Goal: Task Accomplishment & Management: Use online tool/utility

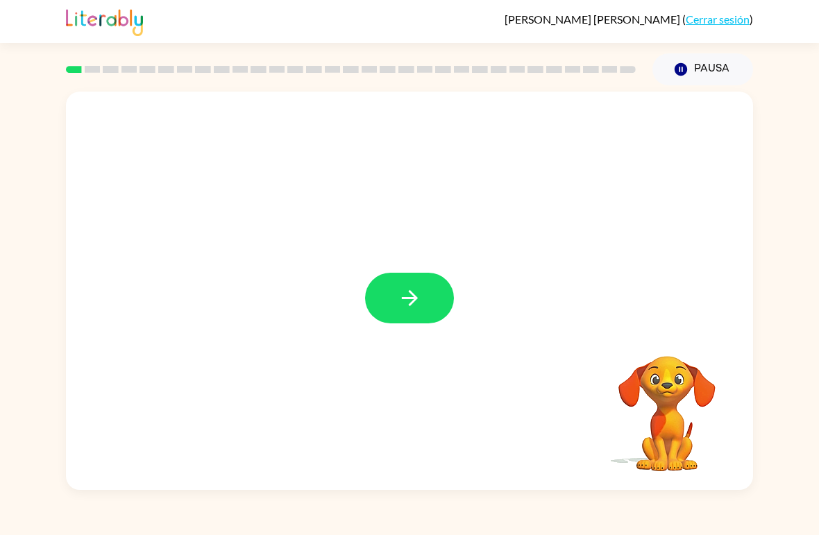
click at [395, 293] on button "button" at bounding box center [409, 298] width 89 height 51
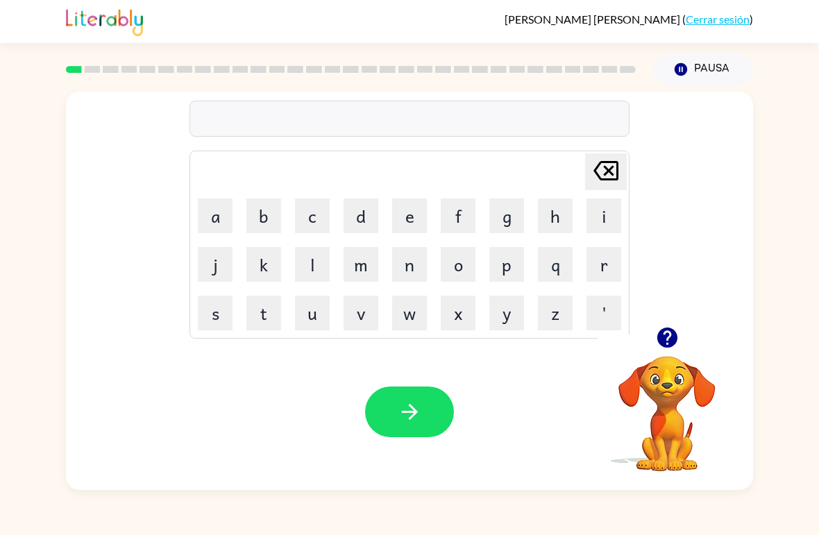
click at [668, 337] on icon "button" at bounding box center [667, 337] width 24 height 24
click at [676, 347] on icon "button" at bounding box center [667, 337] width 24 height 24
click at [671, 354] on button "button" at bounding box center [666, 337] width 35 height 35
click at [509, 275] on button "p" at bounding box center [506, 264] width 35 height 35
click at [461, 262] on button "o" at bounding box center [458, 264] width 35 height 35
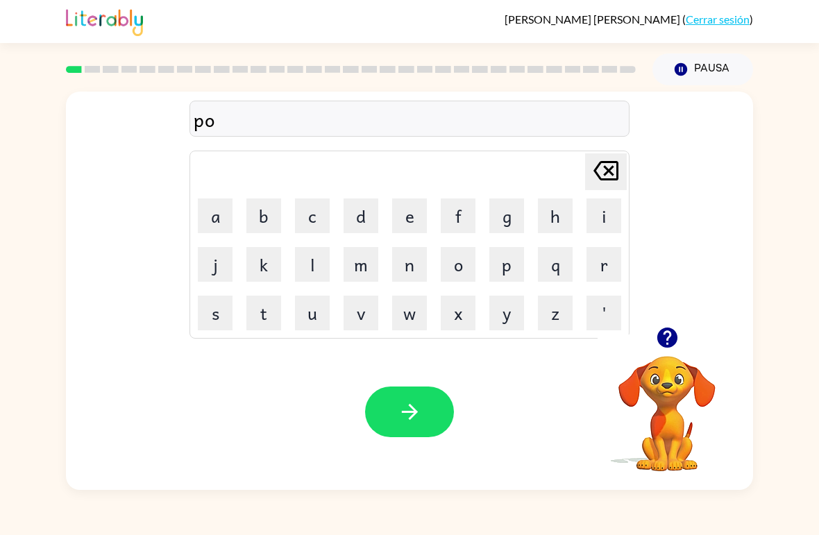
click at [599, 265] on button "r" at bounding box center [603, 264] width 35 height 35
click at [268, 315] on button "t" at bounding box center [263, 313] width 35 height 35
click at [415, 217] on button "e" at bounding box center [409, 215] width 35 height 35
click at [597, 275] on button "r" at bounding box center [603, 264] width 35 height 35
click at [413, 402] on icon "button" at bounding box center [410, 412] width 24 height 24
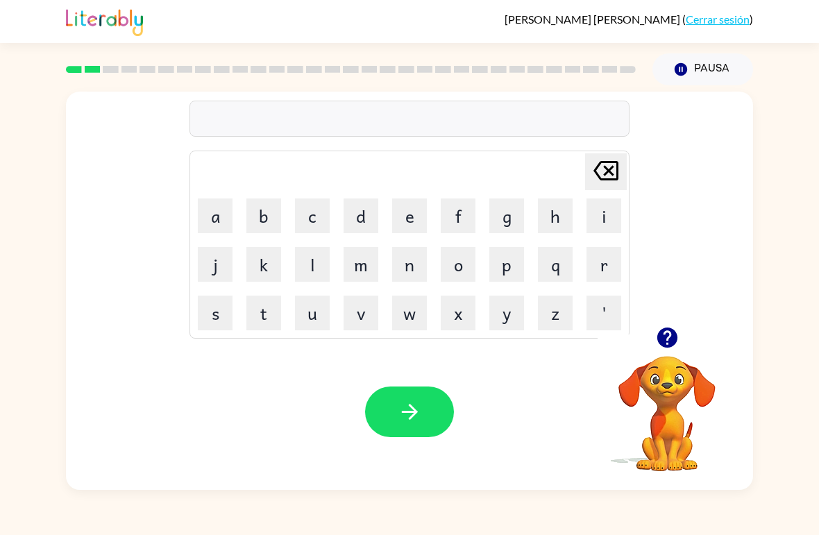
click at [309, 219] on button "c" at bounding box center [312, 215] width 35 height 35
click at [461, 269] on button "o" at bounding box center [458, 264] width 35 height 35
click at [310, 326] on button "u" at bounding box center [312, 313] width 35 height 35
click at [405, 277] on button "n" at bounding box center [409, 264] width 35 height 35
click at [268, 316] on button "t" at bounding box center [263, 313] width 35 height 35
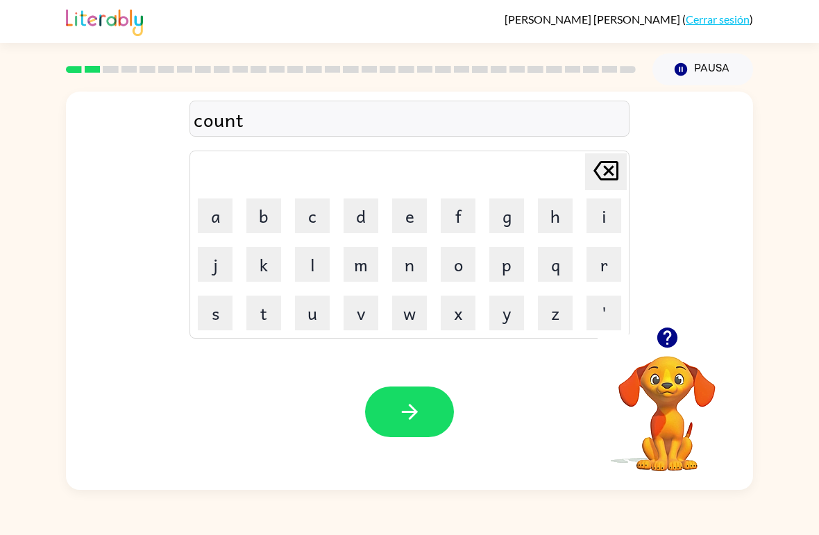
click at [427, 407] on button "button" at bounding box center [409, 411] width 89 height 51
click at [680, 370] on video "Tu navegador debe admitir la reproducción de archivos .mp4 para usar Literably.…" at bounding box center [666, 403] width 139 height 139
click at [670, 337] on icon "button" at bounding box center [666, 337] width 20 height 20
click at [661, 341] on icon "button" at bounding box center [666, 337] width 20 height 20
click at [455, 264] on button "o" at bounding box center [458, 264] width 35 height 35
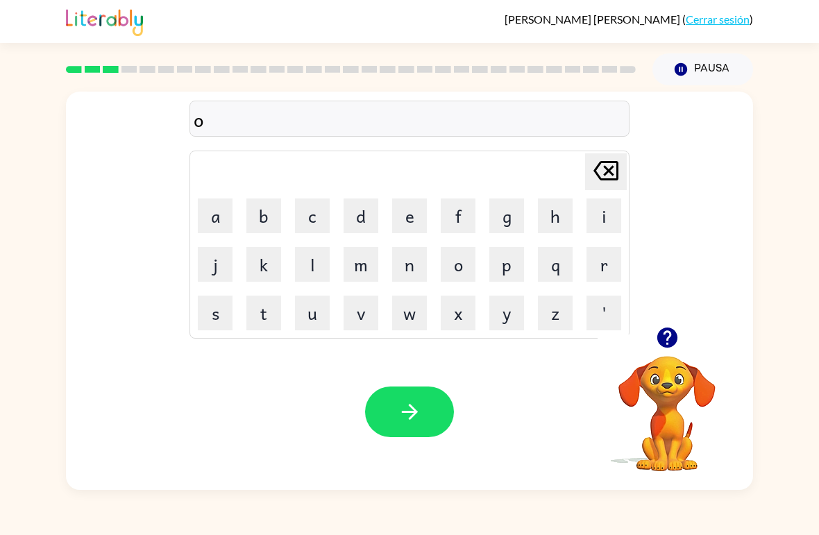
click at [263, 259] on button "k" at bounding box center [263, 264] width 35 height 35
click at [218, 212] on button "a" at bounding box center [215, 215] width 35 height 35
click at [264, 307] on button "t" at bounding box center [263, 313] width 35 height 35
click at [400, 219] on button "e" at bounding box center [409, 215] width 35 height 35
click at [597, 176] on icon at bounding box center [605, 170] width 25 height 19
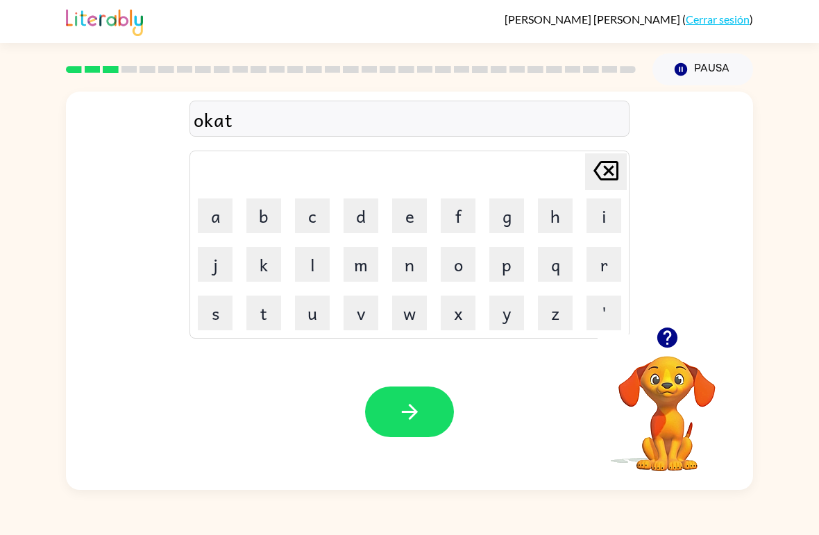
click at [597, 176] on icon at bounding box center [605, 170] width 25 height 19
click at [615, 169] on icon "[PERSON_NAME] last character input" at bounding box center [605, 170] width 33 height 33
click at [624, 163] on button "[PERSON_NAME] last character input" at bounding box center [606, 171] width 42 height 37
click at [678, 404] on video "Tu navegador debe admitir la reproducción de archivos .mp4 para usar Literably.…" at bounding box center [666, 403] width 139 height 139
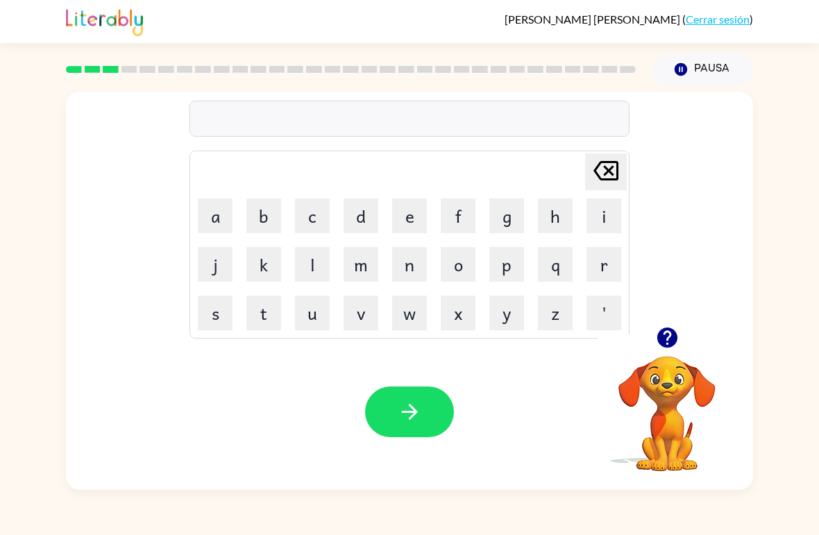
click at [667, 349] on icon "button" at bounding box center [667, 337] width 24 height 24
click at [310, 262] on button "l" at bounding box center [312, 264] width 35 height 35
click at [461, 274] on button "o" at bounding box center [458, 264] width 35 height 35
click at [268, 277] on button "k" at bounding box center [263, 264] width 35 height 35
click at [214, 218] on button "a" at bounding box center [215, 215] width 35 height 35
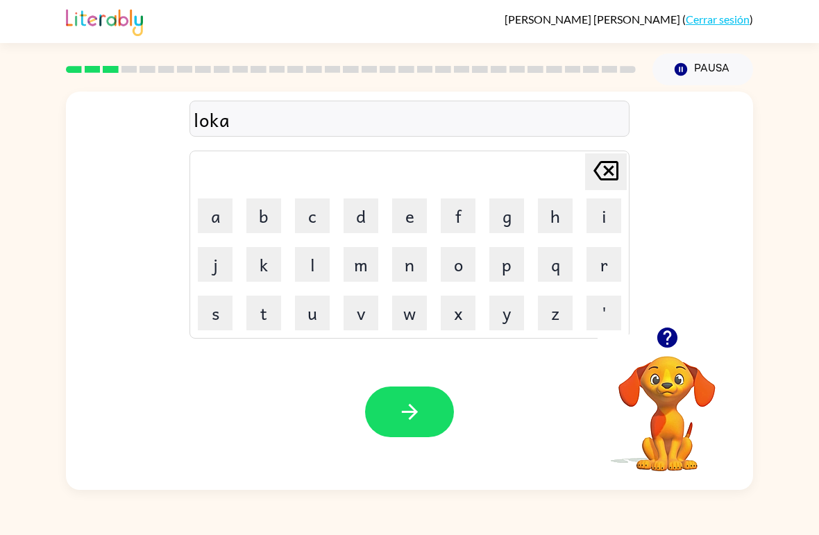
click at [262, 318] on button "t" at bounding box center [263, 313] width 35 height 35
click at [400, 220] on button "e" at bounding box center [409, 215] width 35 height 35
click at [406, 414] on icon "button" at bounding box center [410, 412] width 24 height 24
click at [674, 345] on icon "button" at bounding box center [667, 337] width 24 height 24
click at [271, 320] on button "t" at bounding box center [263, 313] width 35 height 35
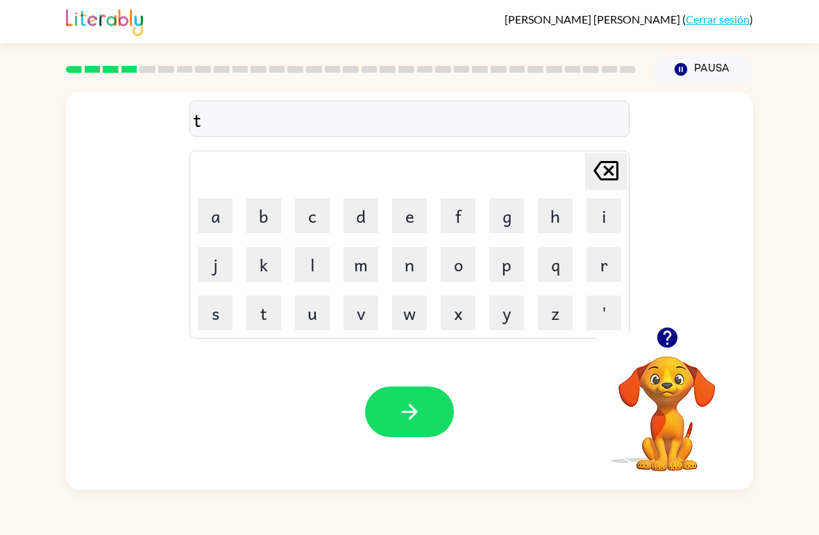
click at [419, 316] on button "w" at bounding box center [409, 313] width 35 height 35
click at [603, 219] on button "i" at bounding box center [603, 215] width 35 height 35
click at [414, 265] on button "n" at bounding box center [409, 264] width 35 height 35
click at [411, 406] on icon "button" at bounding box center [410, 412] width 24 height 24
click at [662, 354] on button "button" at bounding box center [666, 337] width 35 height 35
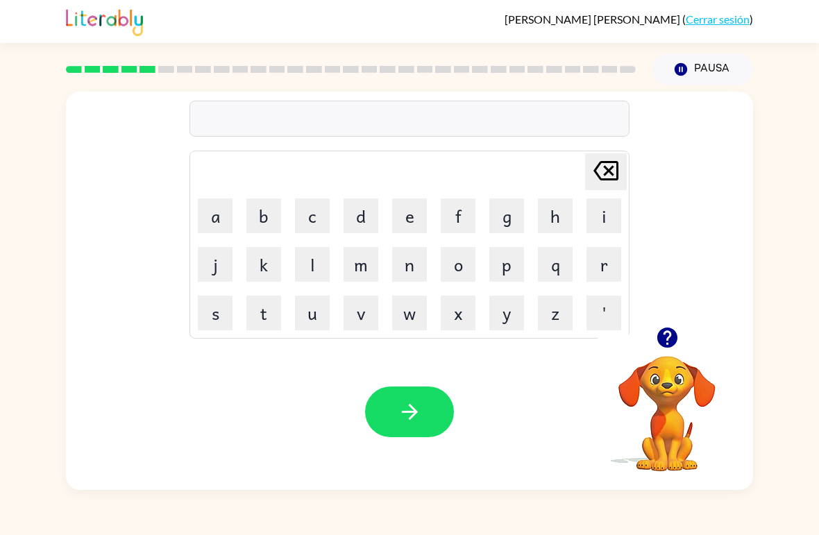
click at [656, 338] on icon "button" at bounding box center [667, 337] width 24 height 24
click at [413, 266] on button "n" at bounding box center [409, 264] width 35 height 35
click at [214, 220] on button "a" at bounding box center [215, 215] width 35 height 35
click at [604, 268] on button "r" at bounding box center [603, 264] width 35 height 35
click at [456, 269] on button "o" at bounding box center [458, 264] width 35 height 35
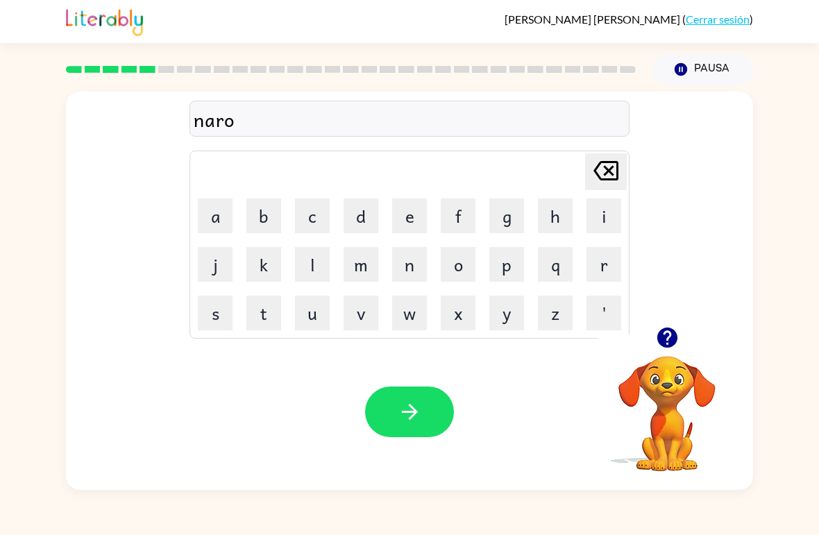
click at [400, 318] on button "w" at bounding box center [409, 313] width 35 height 35
click at [318, 262] on button "l" at bounding box center [312, 264] width 35 height 35
click at [514, 316] on button "y" at bounding box center [506, 313] width 35 height 35
click at [413, 411] on icon "button" at bounding box center [410, 412] width 24 height 24
click at [649, 367] on video "Tu navegador debe admitir la reproducción de archivos .mp4 para usar Literably.…" at bounding box center [666, 403] width 139 height 139
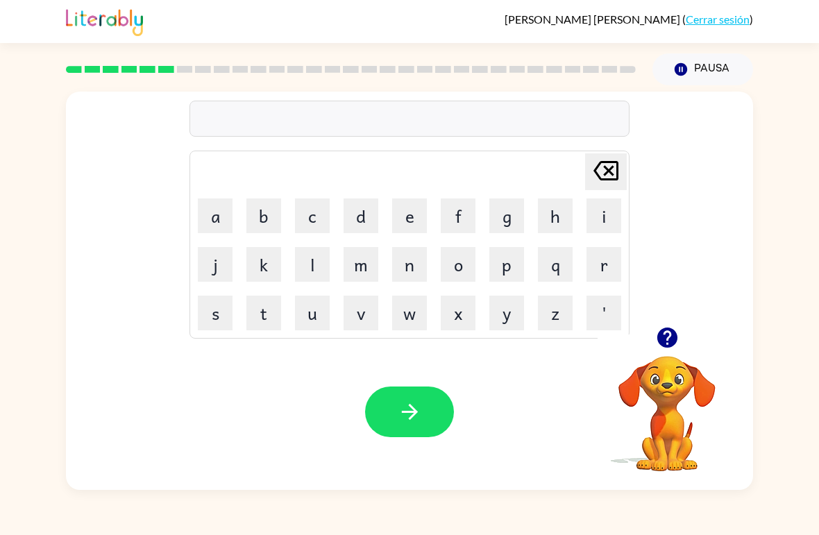
click at [674, 341] on icon "button" at bounding box center [666, 337] width 20 height 20
click at [262, 222] on button "b" at bounding box center [263, 215] width 35 height 35
click at [408, 219] on button "e" at bounding box center [409, 215] width 35 height 35
click at [218, 268] on button "j" at bounding box center [215, 264] width 35 height 35
click at [602, 224] on button "i" at bounding box center [603, 215] width 35 height 35
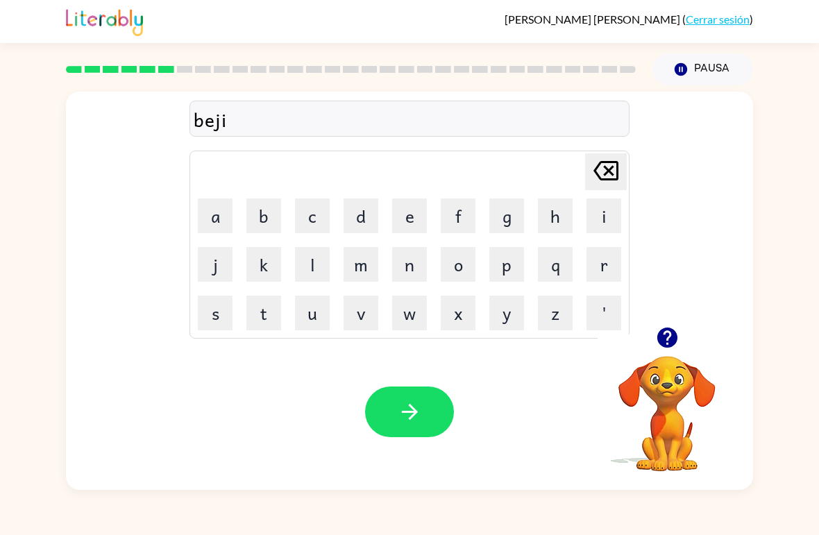
click at [422, 276] on button "n" at bounding box center [409, 264] width 35 height 35
click at [268, 224] on button "b" at bounding box center [263, 215] width 35 height 35
click at [594, 173] on icon "[PERSON_NAME] last character input" at bounding box center [605, 170] width 33 height 33
click at [656, 342] on icon "button" at bounding box center [667, 337] width 24 height 24
click at [361, 216] on button "d" at bounding box center [360, 215] width 35 height 35
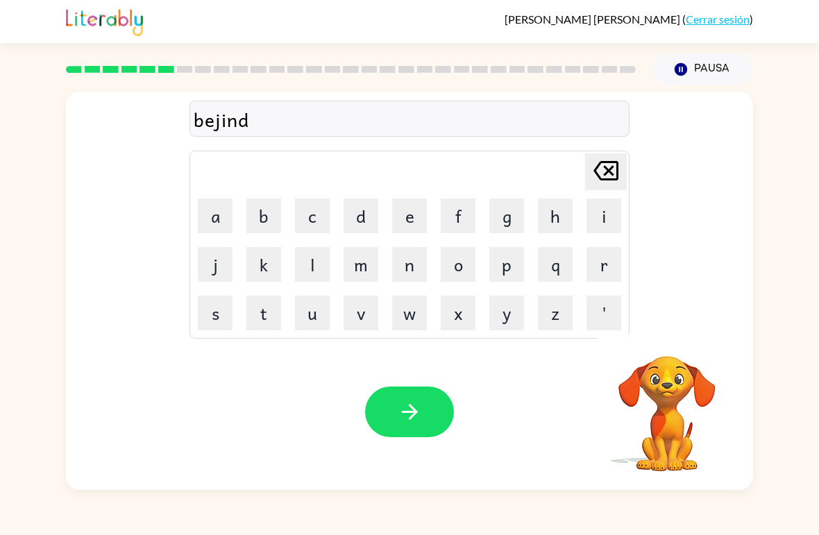
click at [404, 229] on button "e" at bounding box center [409, 215] width 35 height 35
click at [613, 183] on icon "[PERSON_NAME] last character input" at bounding box center [605, 170] width 33 height 33
click at [612, 182] on icon "[PERSON_NAME] last character input" at bounding box center [605, 170] width 33 height 33
click at [624, 171] on button "[PERSON_NAME] last character input" at bounding box center [606, 171] width 42 height 37
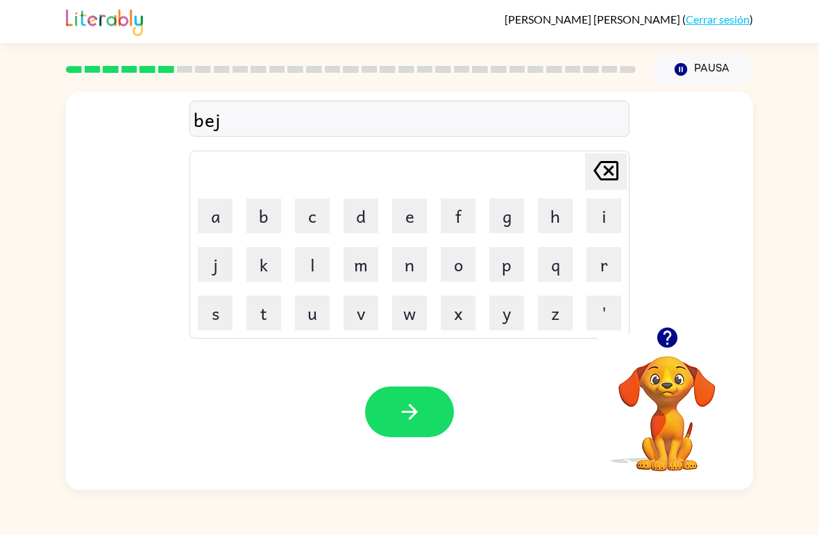
click at [647, 184] on div "bej [PERSON_NAME] last character input a b c d e f g h i j k l m n o p q r s t …" at bounding box center [409, 209] width 687 height 235
click at [617, 188] on div "[PERSON_NAME] last character input" at bounding box center [605, 171] width 33 height 35
click at [507, 228] on button "g" at bounding box center [506, 215] width 35 height 35
click at [599, 223] on button "i" at bounding box center [603, 215] width 35 height 35
click at [414, 271] on button "n" at bounding box center [409, 264] width 35 height 35
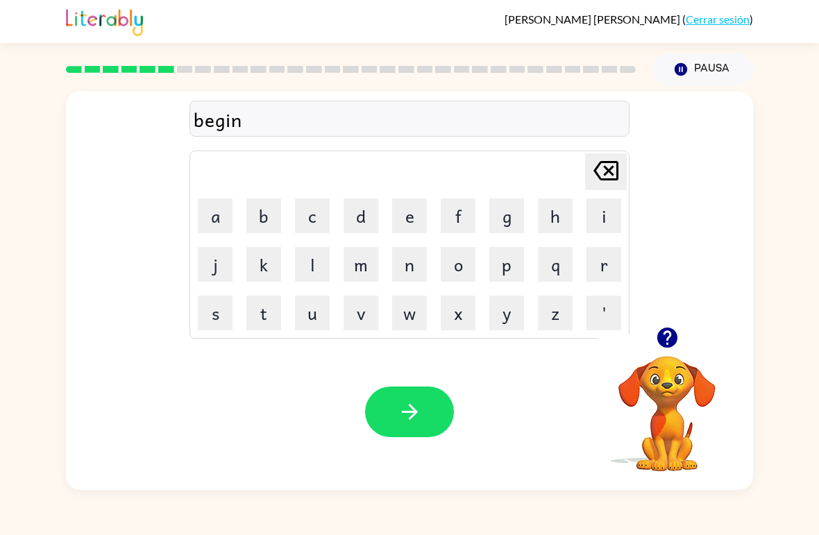
click at [358, 221] on button "d" at bounding box center [360, 215] width 35 height 35
click at [401, 225] on button "e" at bounding box center [409, 215] width 35 height 35
click at [603, 173] on icon "[PERSON_NAME] last character input" at bounding box center [605, 170] width 33 height 33
click at [408, 409] on icon "button" at bounding box center [410, 412] width 24 height 24
click at [669, 346] on icon "button" at bounding box center [666, 337] width 20 height 20
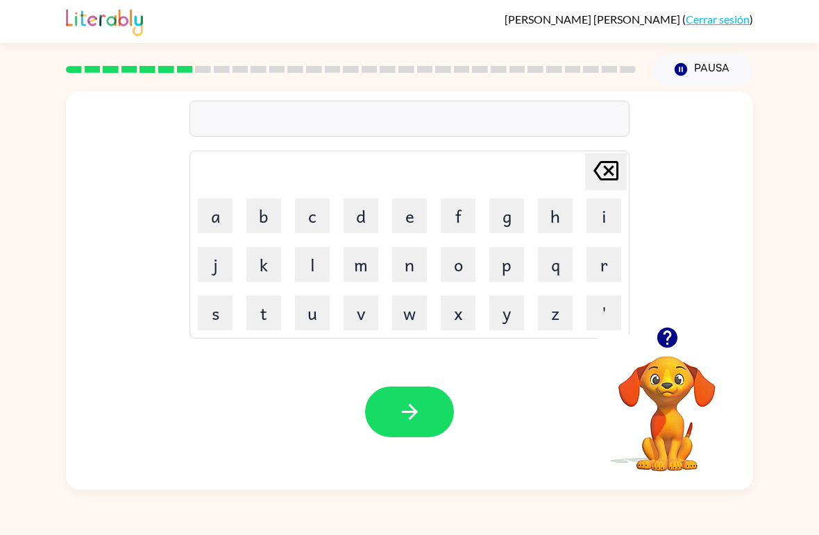
click at [264, 316] on button "t" at bounding box center [263, 313] width 35 height 35
click at [608, 262] on button "r" at bounding box center [603, 264] width 35 height 35
click at [604, 219] on button "i" at bounding box center [603, 215] width 35 height 35
click at [317, 214] on button "c" at bounding box center [312, 215] width 35 height 35
click at [262, 267] on button "k" at bounding box center [263, 264] width 35 height 35
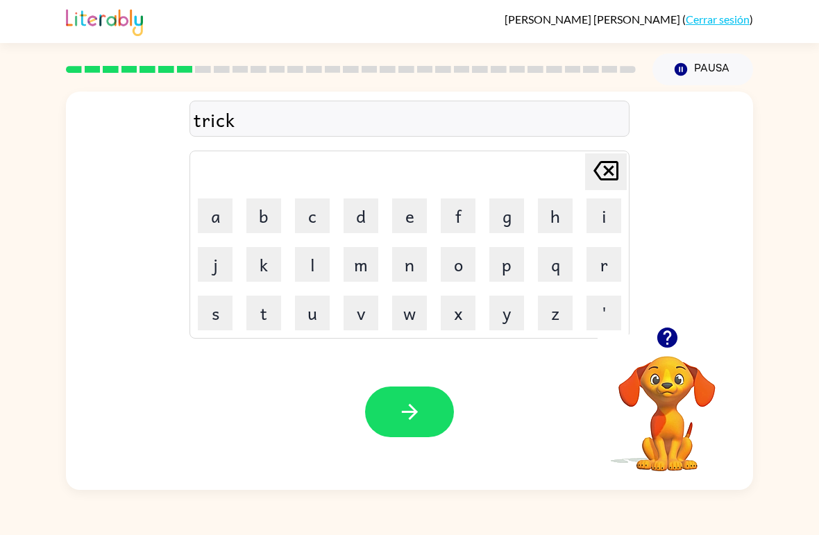
click at [310, 271] on button "l" at bounding box center [312, 264] width 35 height 35
click at [402, 219] on button "e" at bounding box center [409, 215] width 35 height 35
click at [398, 390] on button "button" at bounding box center [409, 411] width 89 height 51
click at [667, 330] on icon "button" at bounding box center [666, 337] width 20 height 20
click at [415, 266] on button "n" at bounding box center [409, 264] width 35 height 35
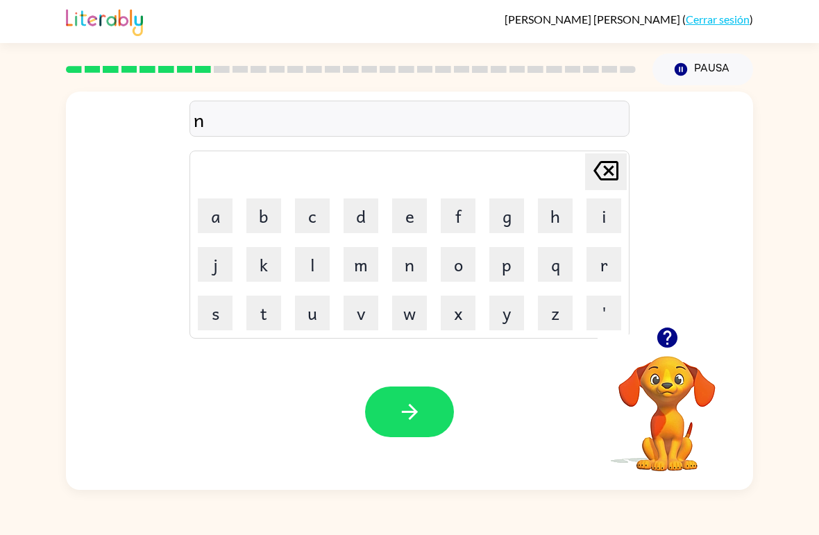
click at [614, 214] on button "i" at bounding box center [603, 215] width 35 height 35
click at [605, 259] on button "r" at bounding box center [603, 264] width 35 height 35
click at [219, 214] on button "a" at bounding box center [215, 215] width 35 height 35
click at [322, 213] on button "c" at bounding box center [312, 215] width 35 height 35
click at [268, 264] on button "k" at bounding box center [263, 264] width 35 height 35
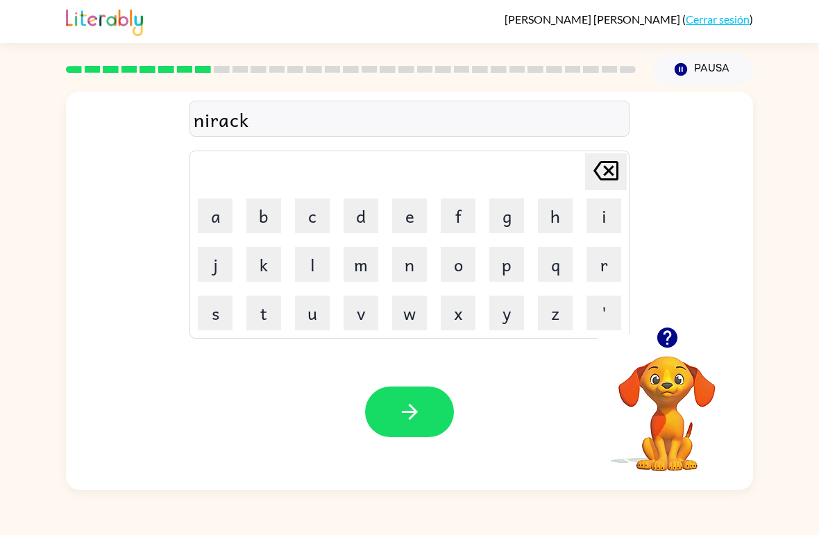
click at [321, 264] on button "l" at bounding box center [312, 264] width 35 height 35
click at [409, 212] on button "e" at bounding box center [409, 215] width 35 height 35
click at [613, 164] on icon "[PERSON_NAME] last character input" at bounding box center [605, 170] width 33 height 33
click at [613, 164] on icon at bounding box center [605, 170] width 25 height 19
click at [606, 167] on icon "[PERSON_NAME] last character input" at bounding box center [605, 170] width 33 height 33
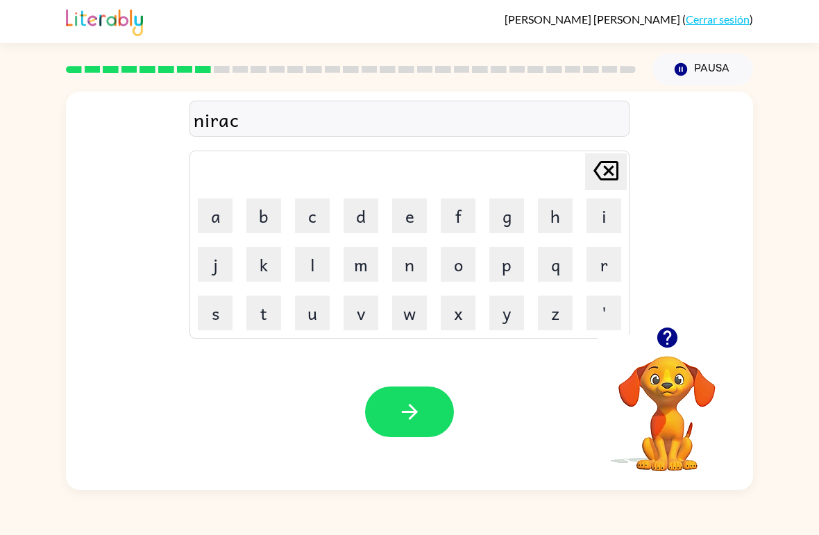
click at [606, 167] on icon at bounding box center [605, 170] width 25 height 19
click at [267, 275] on button "k" at bounding box center [263, 264] width 35 height 35
click at [315, 272] on button "l" at bounding box center [312, 264] width 35 height 35
click at [402, 219] on button "e" at bounding box center [409, 215] width 35 height 35
click at [420, 412] on icon "button" at bounding box center [410, 412] width 24 height 24
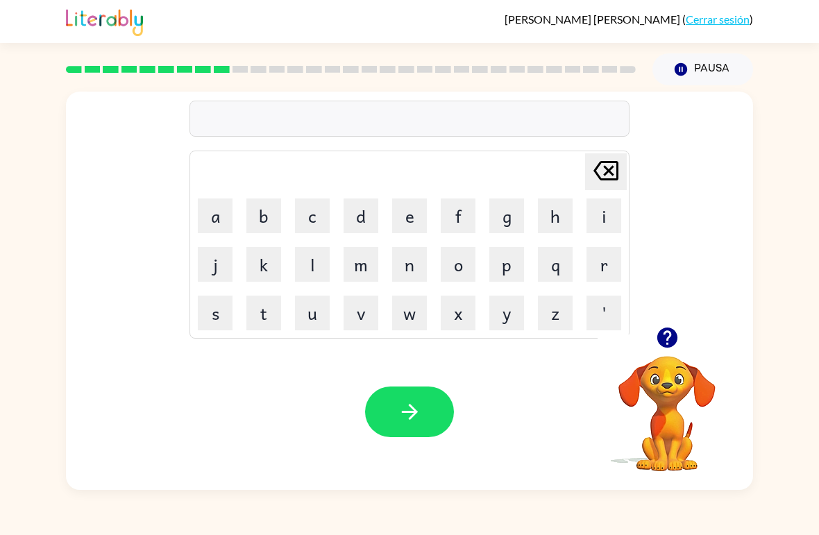
click at [658, 340] on icon "button" at bounding box center [666, 337] width 20 height 20
click at [661, 345] on icon "button" at bounding box center [666, 337] width 20 height 20
click at [413, 262] on button "n" at bounding box center [409, 264] width 35 height 35
click at [608, 221] on button "i" at bounding box center [603, 215] width 35 height 35
click at [359, 263] on button "m" at bounding box center [360, 264] width 35 height 35
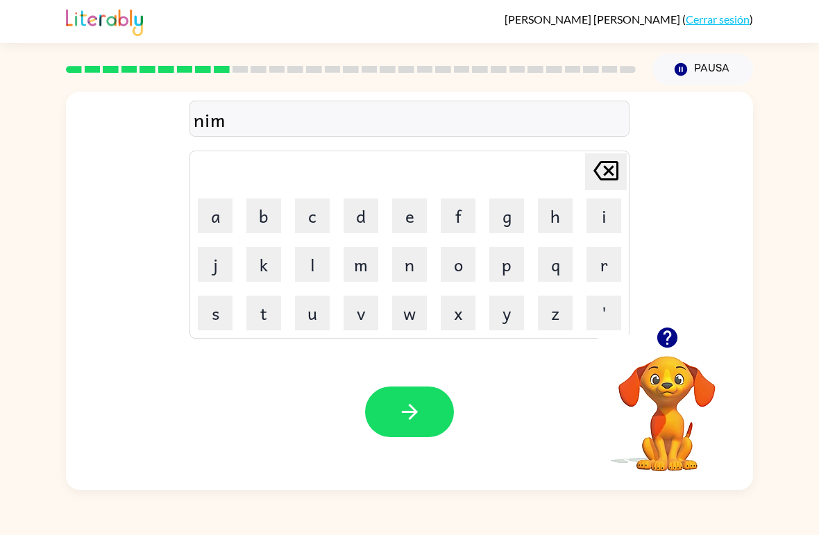
click at [266, 212] on button "b" at bounding box center [263, 215] width 35 height 35
click at [314, 268] on button "l" at bounding box center [312, 264] width 35 height 35
click at [404, 227] on button "e" at bounding box center [409, 215] width 35 height 35
click at [404, 409] on icon "button" at bounding box center [410, 412] width 24 height 24
click at [463, 264] on button "o" at bounding box center [458, 264] width 35 height 35
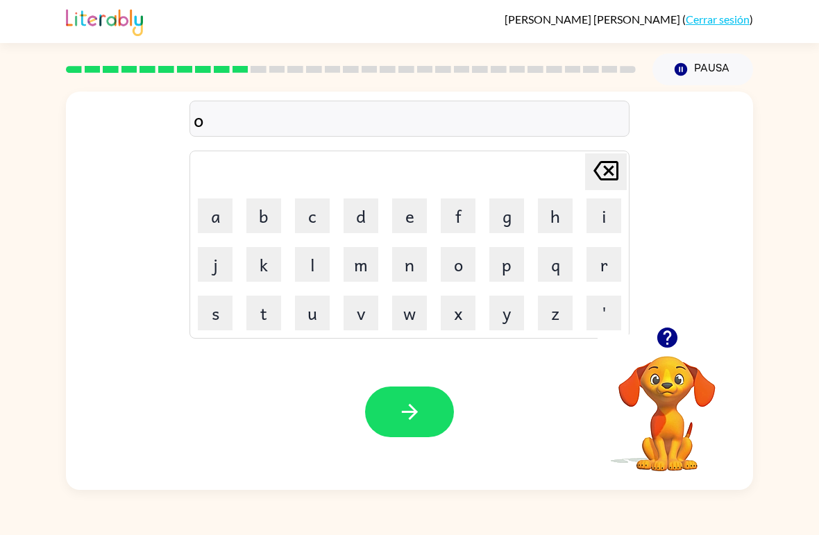
click at [416, 264] on button "n" at bounding box center [409, 264] width 35 height 35
click at [465, 216] on button "f" at bounding box center [458, 215] width 35 height 35
click at [456, 264] on button "o" at bounding box center [458, 264] width 35 height 35
click at [320, 264] on button "l" at bounding box center [312, 264] width 35 height 35
click at [364, 216] on button "d" at bounding box center [360, 215] width 35 height 35
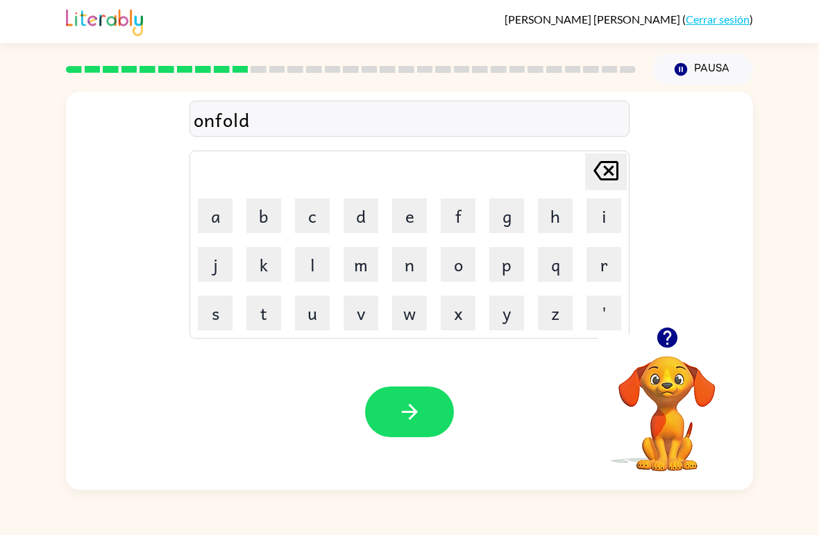
click at [392, 405] on button "button" at bounding box center [409, 411] width 89 height 51
click at [666, 325] on button "button" at bounding box center [666, 337] width 35 height 35
click at [357, 311] on button "v" at bounding box center [360, 313] width 35 height 35
click at [472, 262] on button "o" at bounding box center [458, 264] width 35 height 35
click at [266, 314] on button "t" at bounding box center [263, 313] width 35 height 35
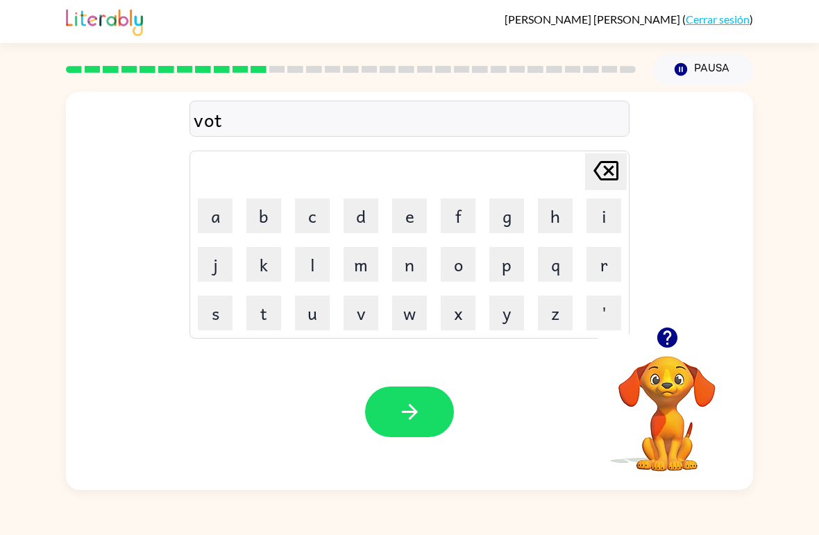
click at [407, 224] on button "e" at bounding box center [409, 215] width 35 height 35
click at [399, 411] on icon "button" at bounding box center [410, 412] width 24 height 24
click at [262, 224] on button "b" at bounding box center [263, 215] width 35 height 35
click at [416, 219] on button "e" at bounding box center [409, 215] width 35 height 35
click at [368, 221] on button "d" at bounding box center [360, 215] width 35 height 35
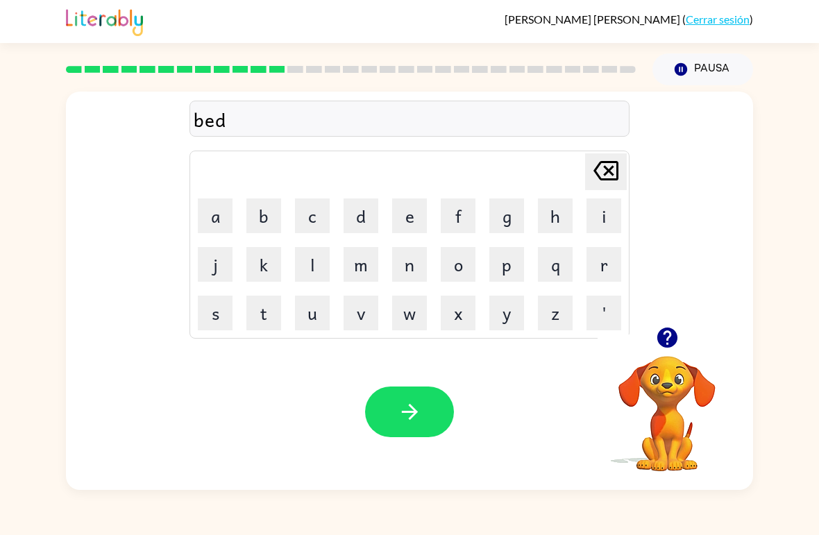
click at [253, 322] on button "t" at bounding box center [263, 313] width 35 height 35
click at [606, 210] on button "i" at bounding box center [603, 215] width 35 height 35
click at [367, 274] on button "m" at bounding box center [360, 264] width 35 height 35
click at [409, 212] on button "e" at bounding box center [409, 215] width 35 height 35
click at [402, 422] on icon "button" at bounding box center [410, 412] width 24 height 24
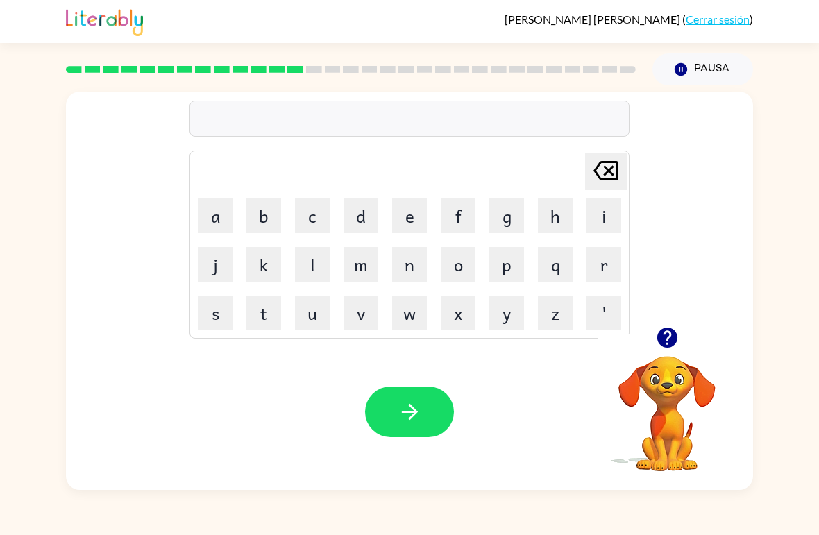
click at [457, 217] on button "f" at bounding box center [458, 215] width 35 height 35
click at [601, 214] on button "i" at bounding box center [603, 215] width 35 height 35
click at [268, 313] on button "t" at bounding box center [263, 313] width 35 height 35
click at [406, 265] on button "n" at bounding box center [409, 264] width 35 height 35
click at [410, 212] on button "e" at bounding box center [409, 215] width 35 height 35
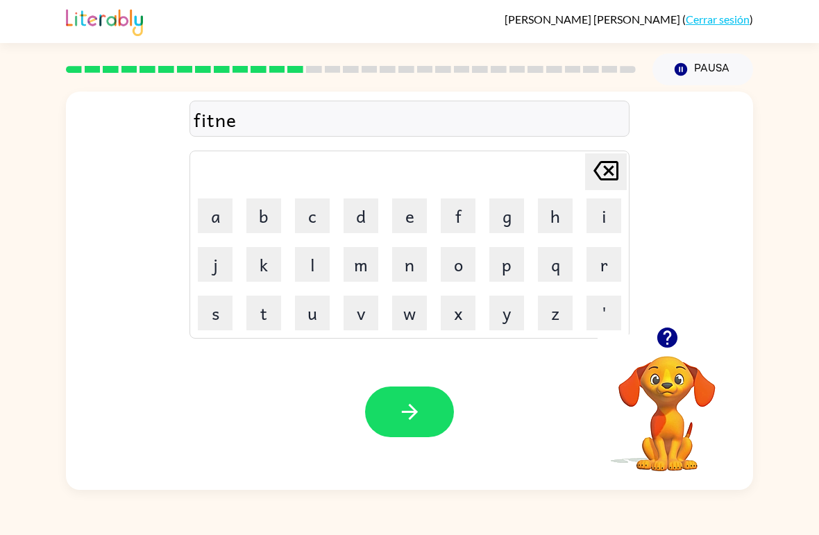
click at [218, 311] on button "s" at bounding box center [215, 313] width 35 height 35
click at [600, 200] on button "i" at bounding box center [603, 215] width 35 height 35
click at [606, 169] on icon at bounding box center [605, 170] width 25 height 19
click at [604, 178] on icon "[PERSON_NAME] last character input" at bounding box center [605, 170] width 33 height 33
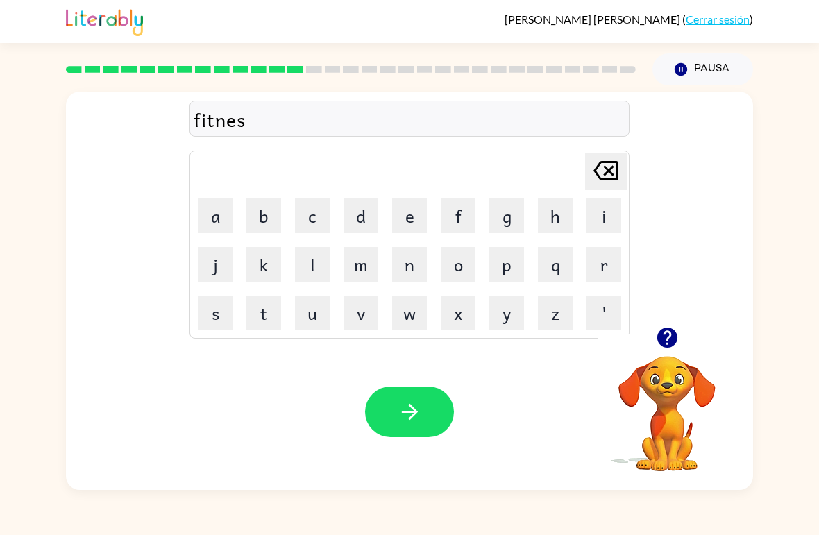
click at [220, 321] on button "s" at bounding box center [215, 313] width 35 height 35
click at [605, 180] on icon at bounding box center [605, 170] width 25 height 19
click at [428, 408] on button "button" at bounding box center [409, 411] width 89 height 51
click at [85, 73] on rect at bounding box center [93, 69] width 16 height 7
click at [93, 87] on div at bounding box center [351, 69] width 586 height 49
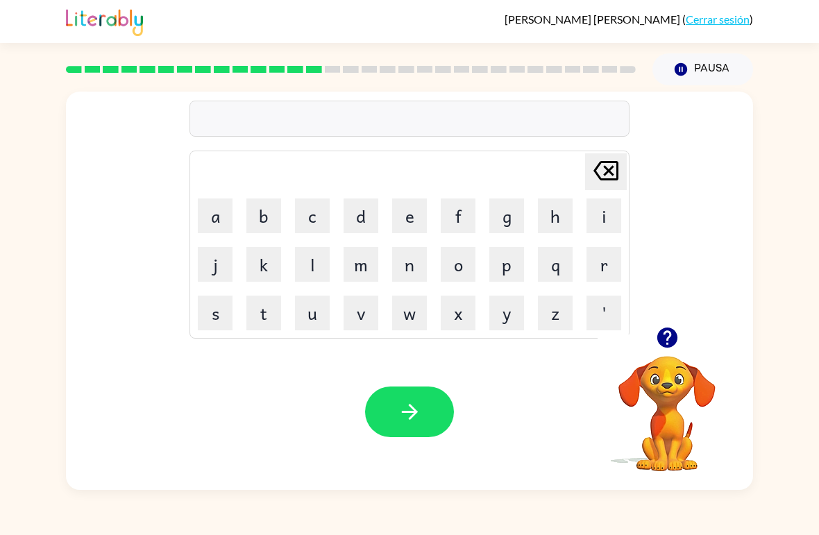
click at [127, 85] on div at bounding box center [351, 69] width 586 height 49
click at [166, 89] on div at bounding box center [351, 69] width 586 height 49
click at [206, 86] on div at bounding box center [351, 69] width 586 height 49
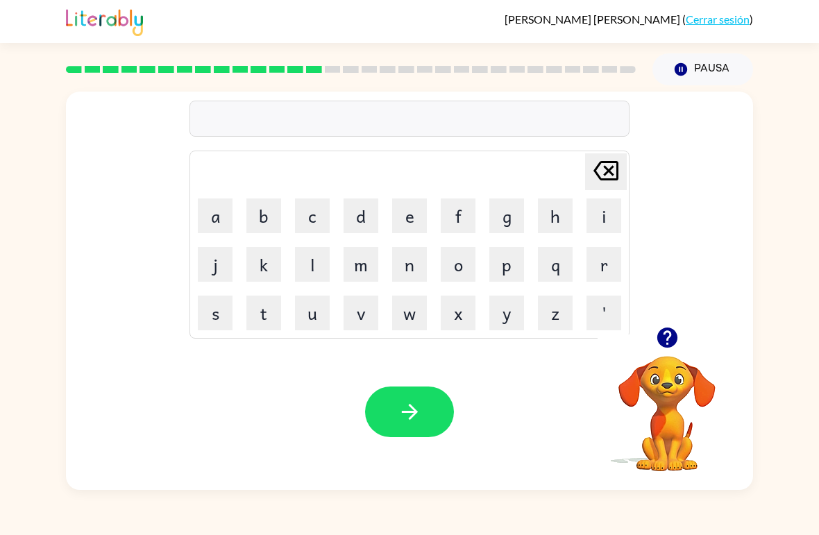
click at [225, 93] on div "[PERSON_NAME] last character input a b c d e f g h i j k l m n o p q r s t u v …" at bounding box center [409, 209] width 440 height 259
click at [239, 93] on div "[PERSON_NAME] last character input a b c d e f g h i j k l m n o p q r s t u v …" at bounding box center [409, 209] width 440 height 259
click at [315, 86] on div at bounding box center [351, 69] width 586 height 49
click at [674, 337] on icon "button" at bounding box center [666, 337] width 20 height 20
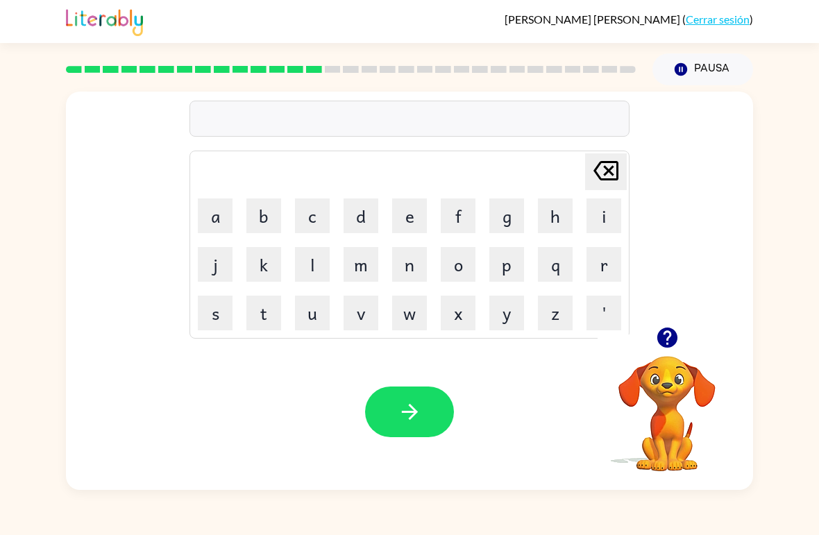
click at [673, 332] on icon "button" at bounding box center [666, 337] width 20 height 20
click at [364, 209] on button "d" at bounding box center [360, 215] width 35 height 35
click at [221, 212] on button "a" at bounding box center [215, 215] width 35 height 35
click at [310, 265] on button "l" at bounding box center [312, 264] width 35 height 35
click at [213, 224] on button "a" at bounding box center [215, 215] width 35 height 35
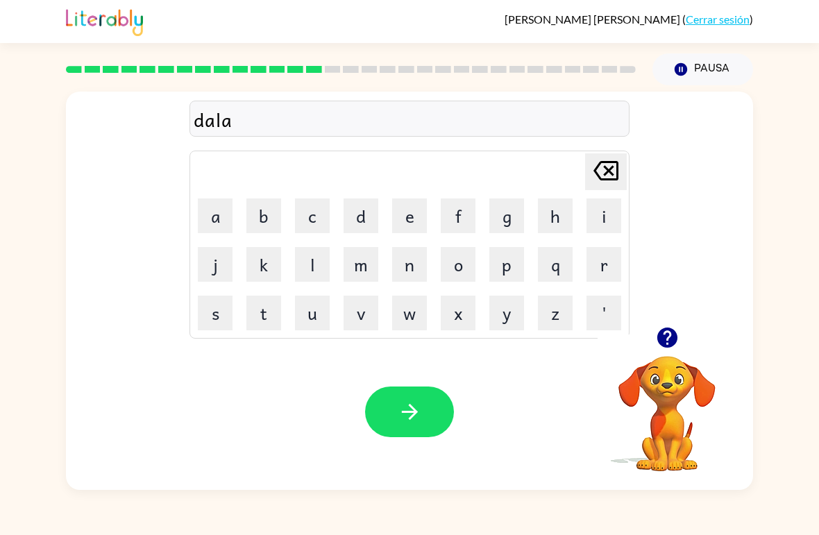
click at [511, 311] on button "y" at bounding box center [506, 313] width 35 height 35
click at [413, 407] on icon "button" at bounding box center [410, 412] width 24 height 24
click at [274, 311] on button "t" at bounding box center [263, 313] width 35 height 35
click at [413, 219] on button "e" at bounding box center [409, 215] width 35 height 35
click at [615, 263] on button "r" at bounding box center [603, 264] width 35 height 35
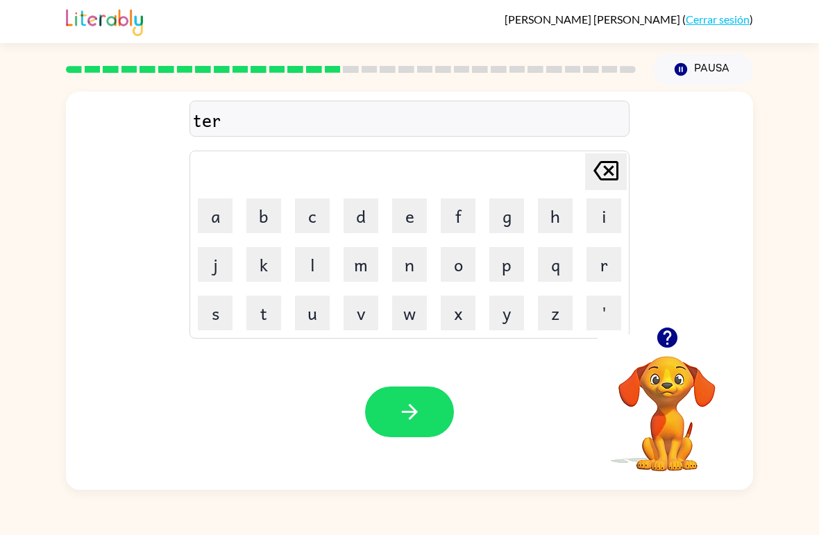
click at [413, 272] on button "n" at bounding box center [409, 264] width 35 height 35
click at [404, 416] on icon "button" at bounding box center [410, 412] width 24 height 24
click at [218, 316] on button "s" at bounding box center [215, 313] width 35 height 35
click at [207, 218] on button "a" at bounding box center [215, 215] width 35 height 35
click at [263, 312] on button "t" at bounding box center [263, 313] width 35 height 35
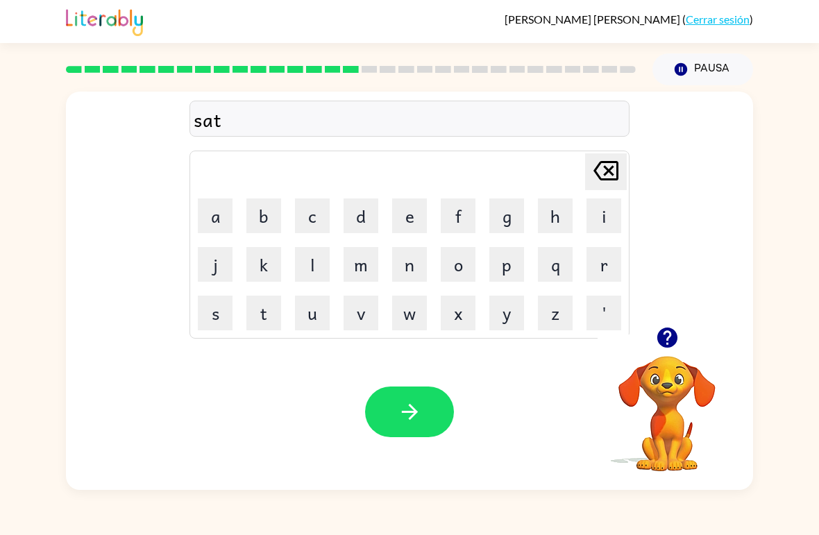
click at [410, 416] on icon "button" at bounding box center [410, 412] width 24 height 24
click at [665, 336] on icon "button" at bounding box center [666, 337] width 20 height 20
click at [681, 341] on button "button" at bounding box center [666, 337] width 35 height 35
click at [258, 216] on button "b" at bounding box center [263, 215] width 35 height 35
click at [600, 268] on button "r" at bounding box center [603, 264] width 35 height 35
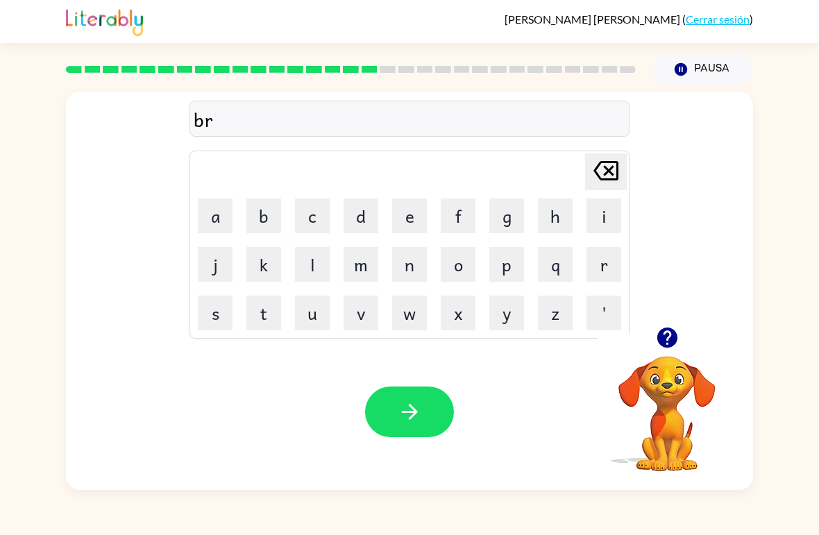
click at [608, 219] on button "i" at bounding box center [603, 215] width 35 height 35
click at [363, 268] on button "m" at bounding box center [360, 264] width 35 height 35
click at [604, 214] on button "i" at bounding box center [603, 215] width 35 height 35
click at [409, 268] on button "n" at bounding box center [409, 264] width 35 height 35
click at [552, 317] on button "z" at bounding box center [555, 313] width 35 height 35
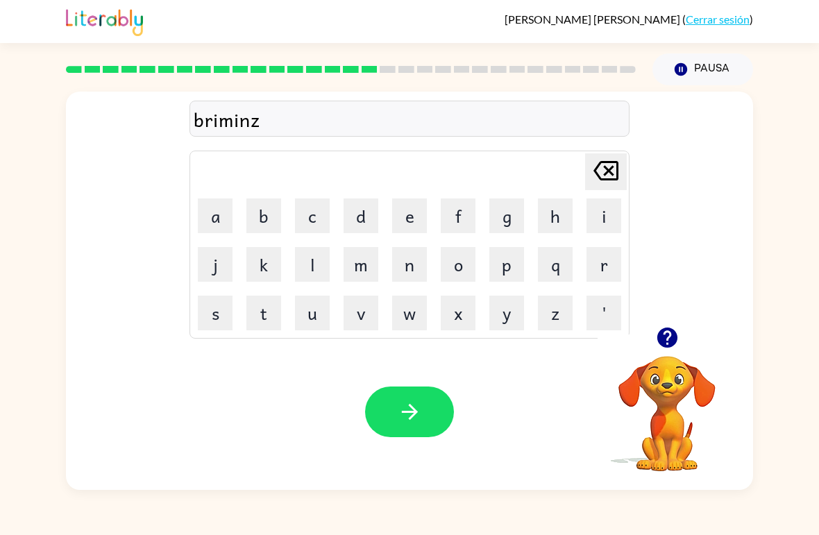
click at [621, 167] on icon "[PERSON_NAME] last character input" at bounding box center [605, 170] width 33 height 33
click at [507, 219] on button "g" at bounding box center [506, 215] width 35 height 35
click at [421, 411] on icon "button" at bounding box center [410, 412] width 24 height 24
click at [556, 276] on button "q" at bounding box center [555, 264] width 35 height 35
click at [607, 169] on icon at bounding box center [605, 170] width 25 height 19
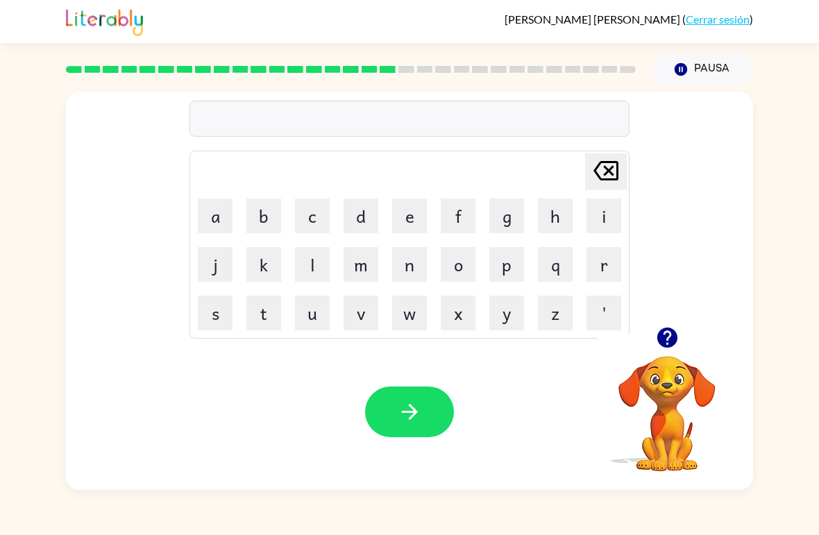
click at [519, 264] on button "p" at bounding box center [506, 264] width 35 height 35
click at [321, 266] on button "l" at bounding box center [312, 264] width 35 height 35
click at [210, 225] on button "a" at bounding box center [215, 215] width 35 height 35
click at [224, 321] on button "s" at bounding box center [215, 313] width 35 height 35
click at [271, 317] on button "t" at bounding box center [263, 313] width 35 height 35
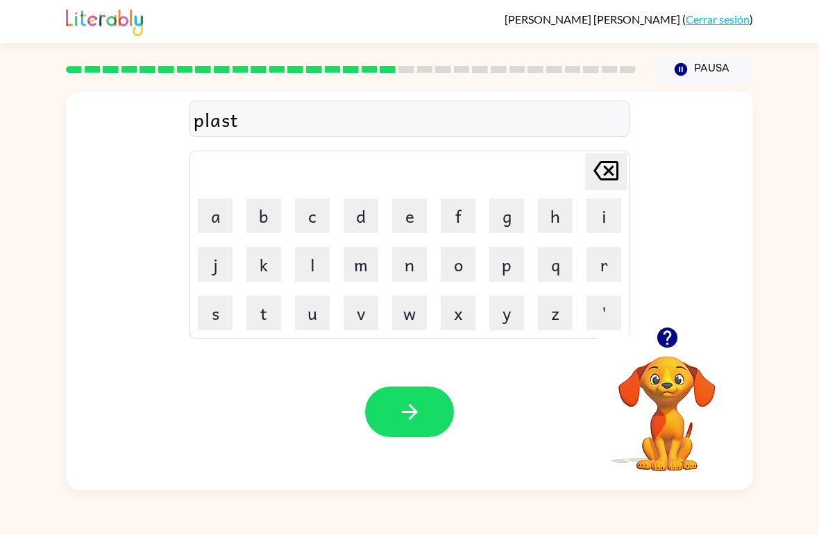
click at [604, 219] on button "i" at bounding box center [603, 215] width 35 height 35
click at [310, 225] on button "c" at bounding box center [312, 215] width 35 height 35
click at [417, 416] on icon "button" at bounding box center [410, 412] width 24 height 24
click at [362, 214] on button "d" at bounding box center [360, 215] width 35 height 35
click at [601, 220] on button "i" at bounding box center [603, 215] width 35 height 35
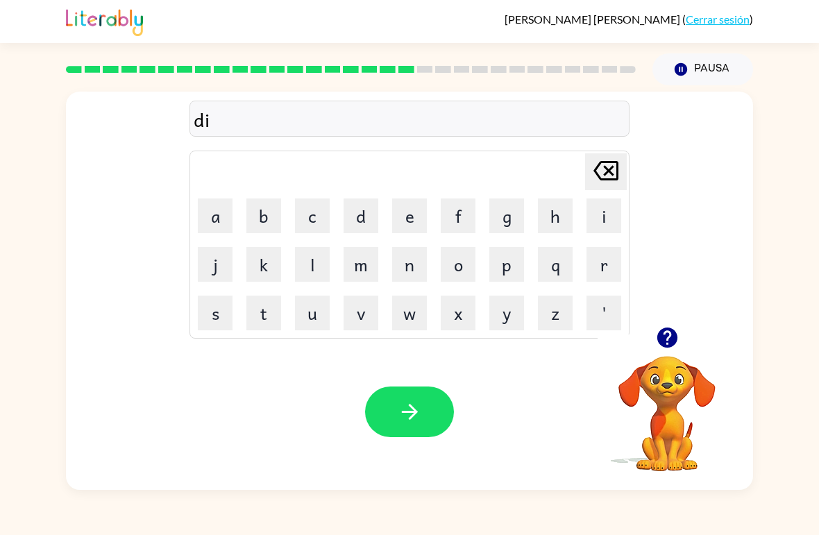
click at [211, 318] on button "s" at bounding box center [215, 313] width 35 height 35
click at [210, 318] on button "s" at bounding box center [215, 313] width 35 height 35
click at [509, 268] on button "p" at bounding box center [506, 264] width 35 height 35
click at [315, 265] on button "l" at bounding box center [312, 264] width 35 height 35
click at [202, 230] on button "a" at bounding box center [215, 215] width 35 height 35
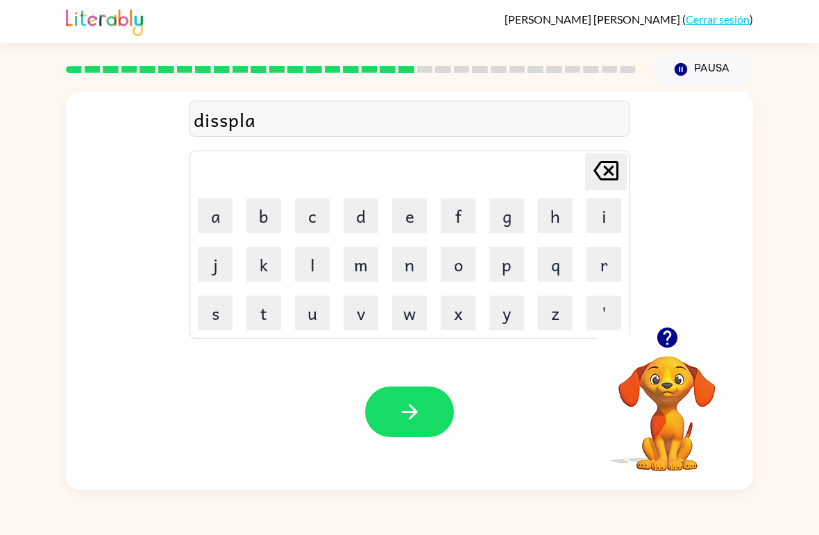
click at [509, 317] on button "y" at bounding box center [506, 313] width 35 height 35
click at [608, 178] on icon "[PERSON_NAME] last character input" at bounding box center [605, 170] width 33 height 33
click at [616, 185] on icon "[PERSON_NAME] last character input" at bounding box center [605, 170] width 33 height 33
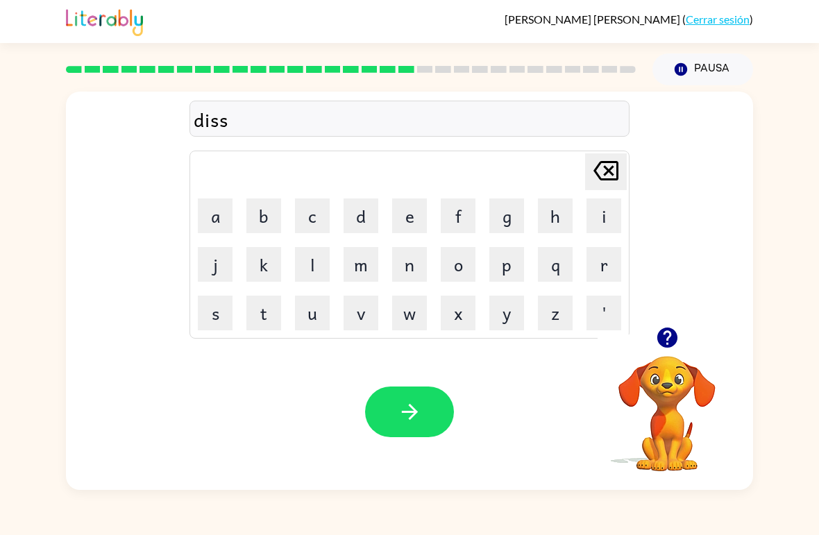
click at [618, 198] on button "i" at bounding box center [603, 215] width 35 height 35
click at [620, 177] on icon "[PERSON_NAME] last character input" at bounding box center [605, 170] width 33 height 33
click at [503, 269] on button "p" at bounding box center [506, 264] width 35 height 35
click at [305, 270] on button "l" at bounding box center [312, 264] width 35 height 35
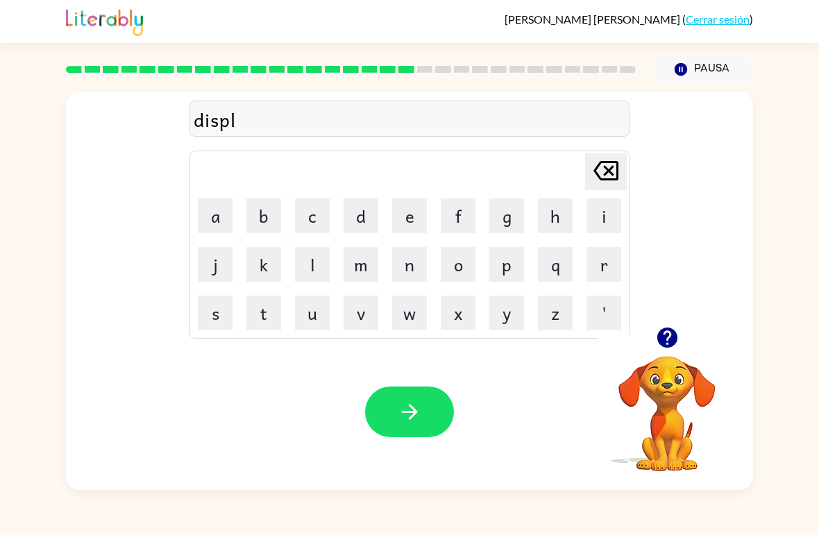
click at [214, 225] on button "a" at bounding box center [215, 215] width 35 height 35
click at [512, 316] on button "y" at bounding box center [506, 313] width 35 height 35
click at [417, 412] on icon "button" at bounding box center [409, 412] width 16 height 16
click at [657, 353] on button "button" at bounding box center [666, 337] width 35 height 35
click at [656, 348] on icon "button" at bounding box center [667, 337] width 24 height 24
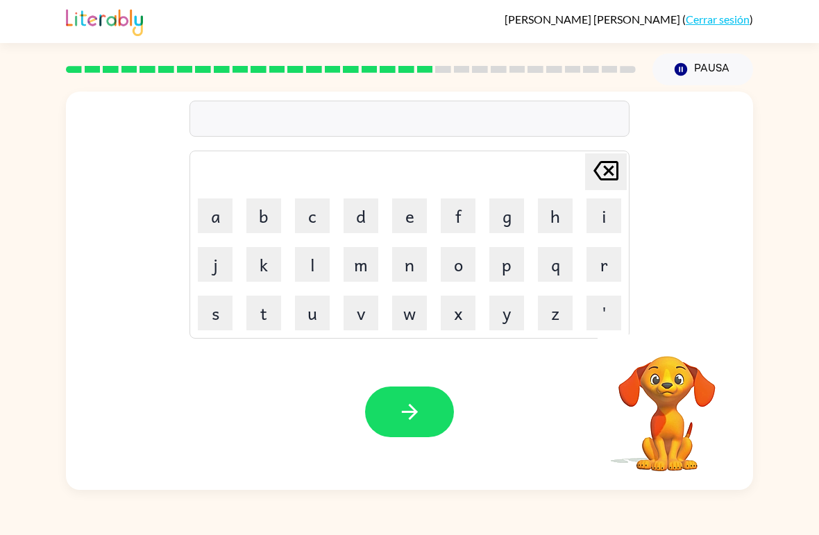
click at [360, 216] on button "d" at bounding box center [360, 215] width 35 height 35
click at [321, 314] on button "u" at bounding box center [312, 313] width 35 height 35
click at [221, 323] on button "s" at bounding box center [215, 313] width 35 height 35
click at [273, 321] on button "t" at bounding box center [263, 313] width 35 height 35
click at [413, 221] on button "e" at bounding box center [409, 215] width 35 height 35
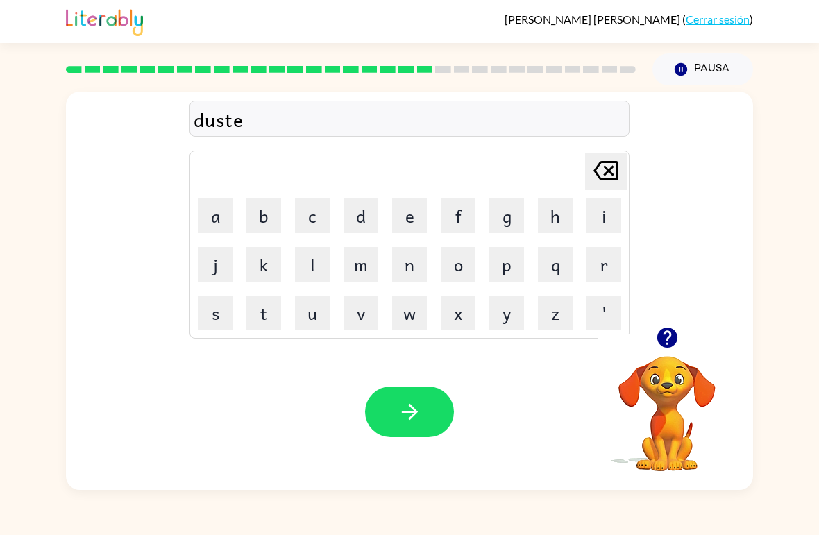
click at [367, 217] on button "d" at bounding box center [360, 215] width 35 height 35
click at [406, 398] on button "button" at bounding box center [409, 411] width 89 height 51
click at [216, 317] on button "s" at bounding box center [215, 313] width 35 height 35
click at [410, 217] on button "e" at bounding box center [409, 215] width 35 height 35
click at [409, 263] on button "n" at bounding box center [409, 264] width 35 height 35
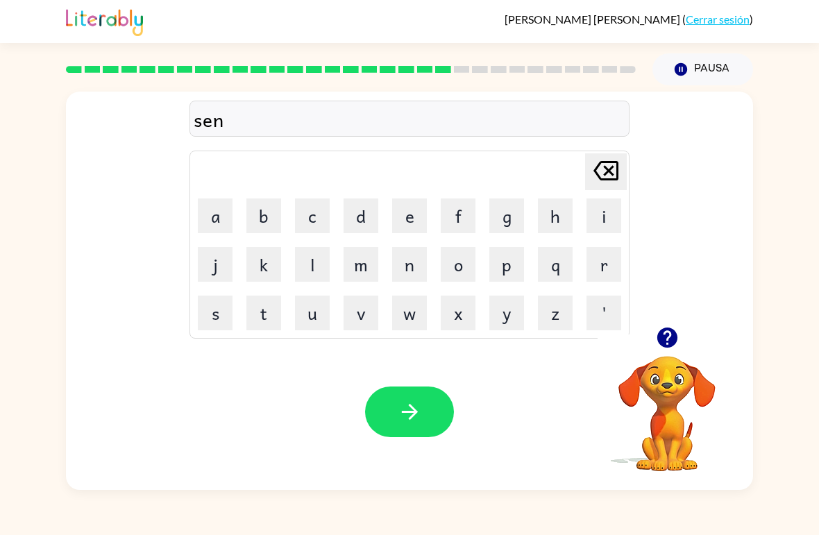
click at [275, 320] on button "t" at bounding box center [263, 313] width 35 height 35
click at [413, 214] on button "e" at bounding box center [409, 215] width 35 height 35
click at [518, 267] on button "p" at bounding box center [506, 264] width 35 height 35
click at [604, 216] on button "i" at bounding box center [603, 215] width 35 height 35
click at [364, 219] on button "d" at bounding box center [360, 215] width 35 height 35
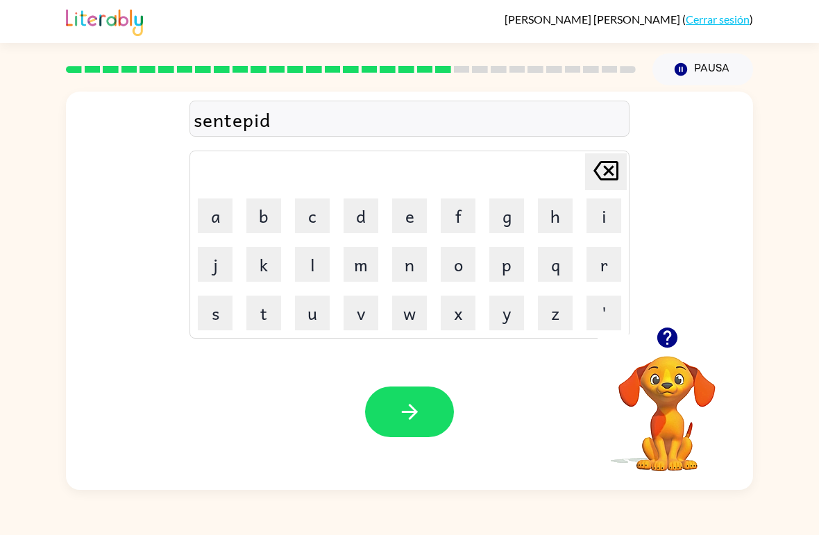
click at [413, 222] on button "e" at bounding box center [409, 215] width 35 height 35
click at [420, 420] on icon "button" at bounding box center [410, 412] width 24 height 24
click at [597, 270] on button "r" at bounding box center [603, 264] width 35 height 35
click at [218, 216] on button "a" at bounding box center [215, 215] width 35 height 35
click at [596, 219] on button "i" at bounding box center [603, 215] width 35 height 35
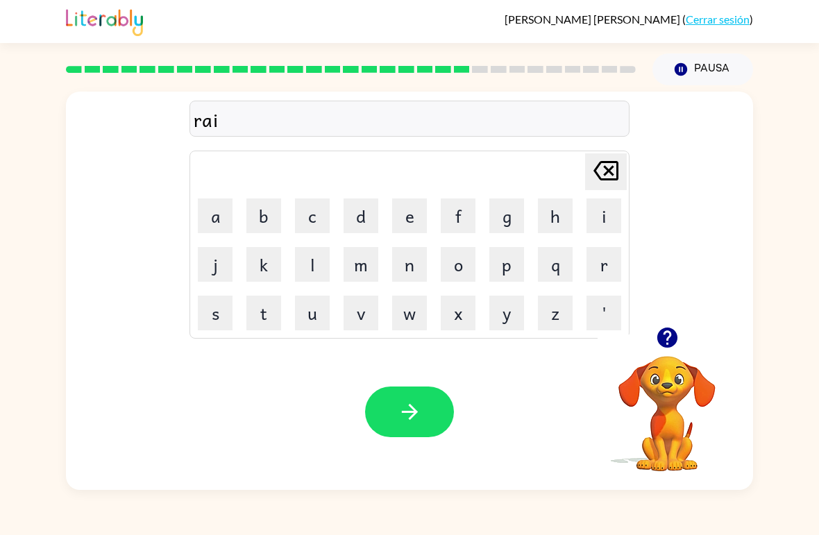
click at [402, 262] on button "n" at bounding box center [409, 264] width 35 height 35
click at [311, 218] on button "c" at bounding box center [312, 215] width 35 height 35
click at [464, 265] on button "o" at bounding box center [458, 264] width 35 height 35
click at [219, 219] on button "a" at bounding box center [215, 215] width 35 height 35
click at [275, 306] on button "t" at bounding box center [263, 313] width 35 height 35
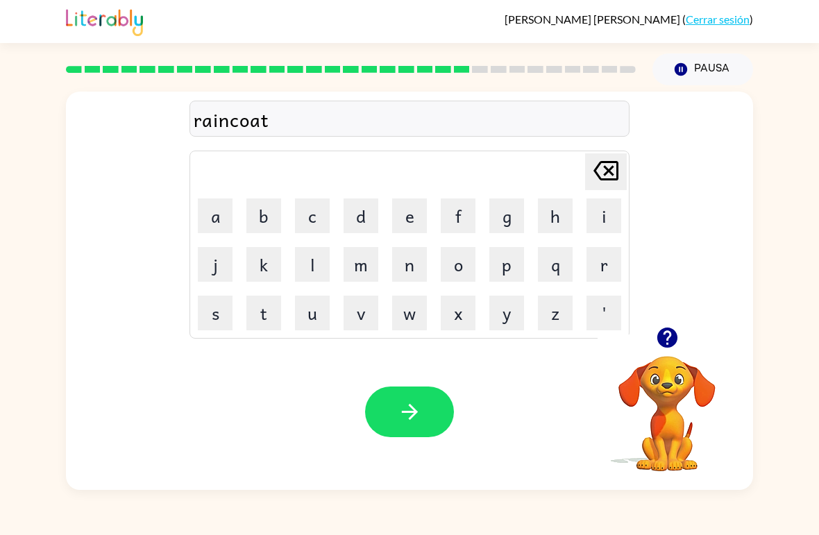
click at [414, 416] on icon "button" at bounding box center [409, 412] width 16 height 16
click at [674, 339] on icon "button" at bounding box center [666, 337] width 20 height 20
click at [364, 271] on button "m" at bounding box center [360, 264] width 35 height 35
click at [214, 225] on button "a" at bounding box center [215, 215] width 35 height 35
click at [602, 268] on button "r" at bounding box center [603, 264] width 35 height 35
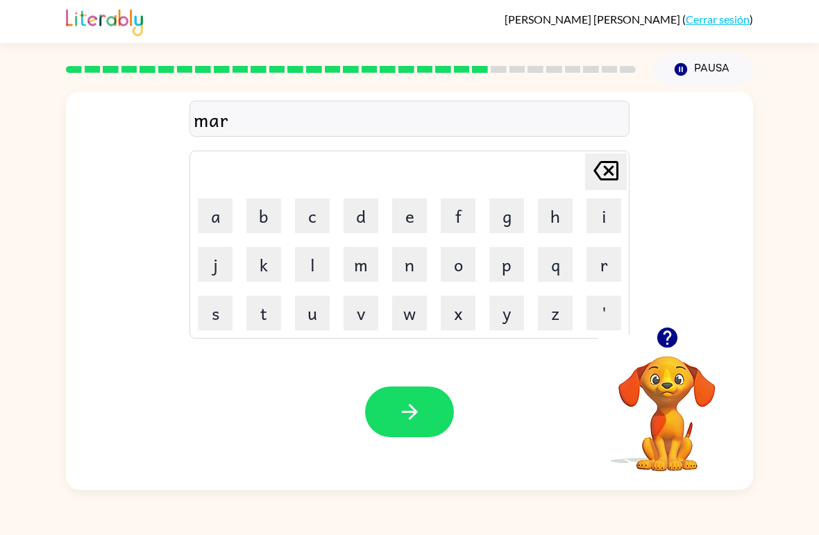
click at [325, 219] on button "c" at bounding box center [312, 215] width 35 height 35
click at [263, 266] on button "k" at bounding box center [263, 264] width 35 height 35
click at [415, 221] on button "e" at bounding box center [409, 215] width 35 height 35
click at [598, 267] on button "r" at bounding box center [603, 264] width 35 height 35
click at [400, 420] on icon "button" at bounding box center [410, 412] width 24 height 24
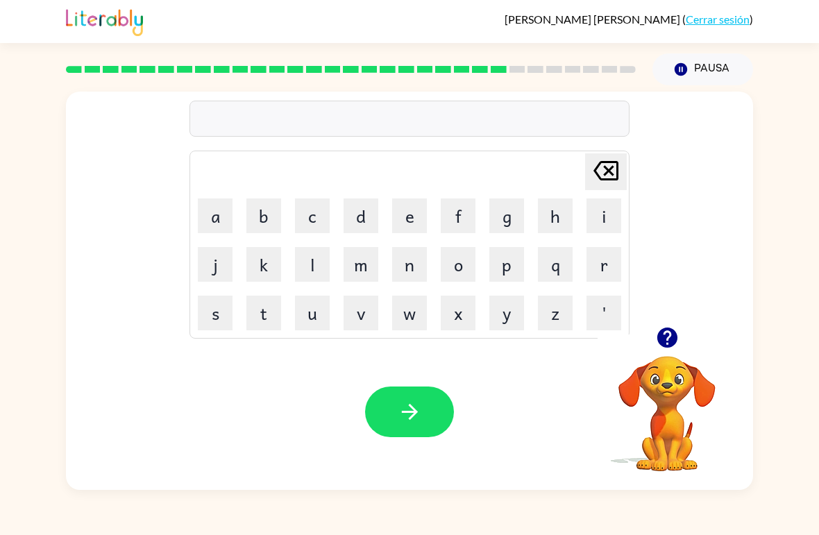
click at [663, 332] on icon "button" at bounding box center [666, 337] width 20 height 20
click at [216, 218] on button "a" at bounding box center [215, 215] width 35 height 35
click at [357, 224] on button "d" at bounding box center [360, 215] width 35 height 35
click at [366, 322] on button "v" at bounding box center [360, 313] width 35 height 35
click at [418, 220] on button "e" at bounding box center [409, 215] width 35 height 35
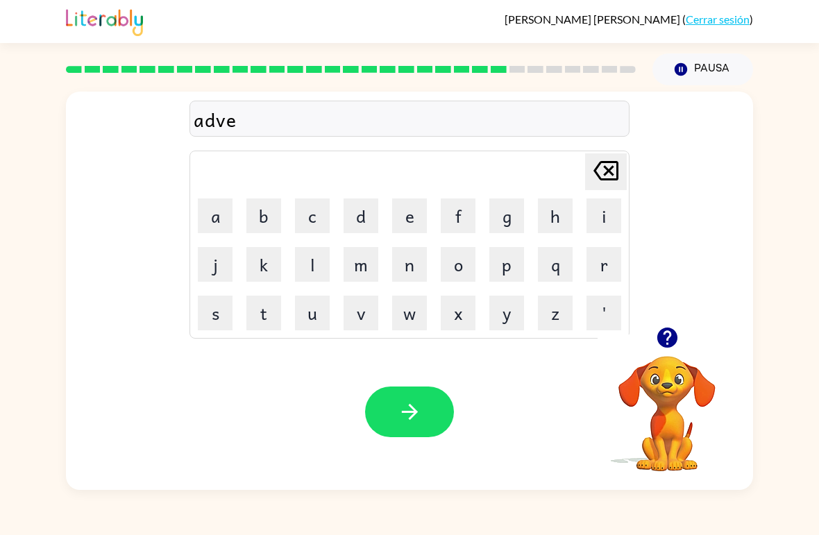
click at [402, 280] on button "n" at bounding box center [409, 264] width 35 height 35
click at [227, 316] on button "s" at bounding box center [215, 313] width 35 height 35
click at [602, 215] on button "i" at bounding box center [603, 215] width 35 height 35
click at [411, 274] on button "n" at bounding box center [409, 264] width 35 height 35
click at [509, 218] on button "g" at bounding box center [506, 215] width 35 height 35
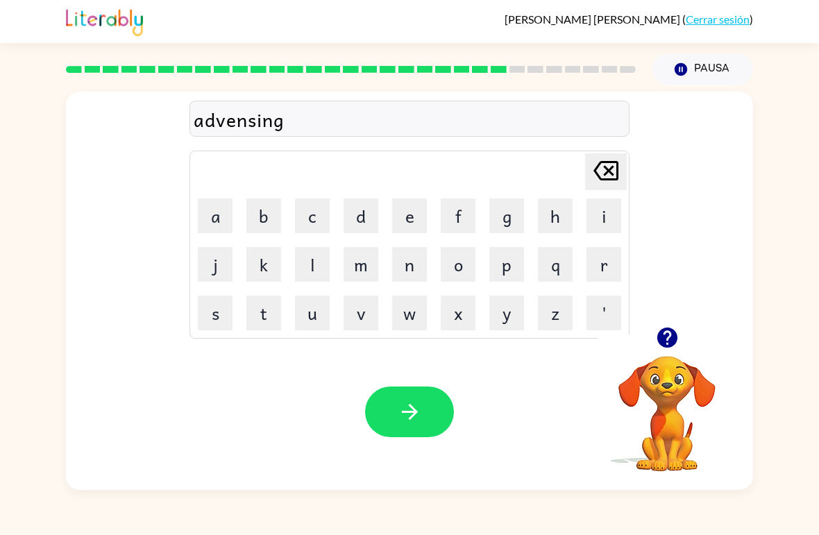
click at [411, 400] on icon "button" at bounding box center [410, 412] width 24 height 24
click at [506, 225] on button "g" at bounding box center [506, 215] width 35 height 35
click at [463, 270] on button "o" at bounding box center [458, 264] width 35 height 35
click at [270, 221] on button "b" at bounding box center [263, 215] width 35 height 35
click at [318, 273] on button "l" at bounding box center [312, 264] width 35 height 35
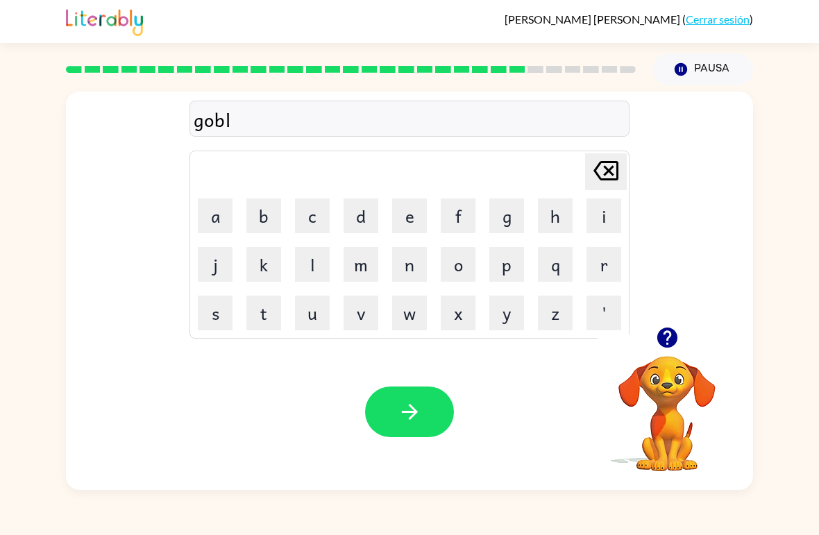
click at [610, 219] on button "i" at bounding box center [603, 215] width 35 height 35
click at [411, 273] on button "n" at bounding box center [409, 264] width 35 height 35
click at [404, 418] on icon "button" at bounding box center [410, 412] width 24 height 24
click at [687, 359] on video "Tu navegador debe admitir la reproducción de archivos .mp4 para usar Literably.…" at bounding box center [666, 403] width 139 height 139
click at [667, 350] on button "button" at bounding box center [666, 337] width 35 height 35
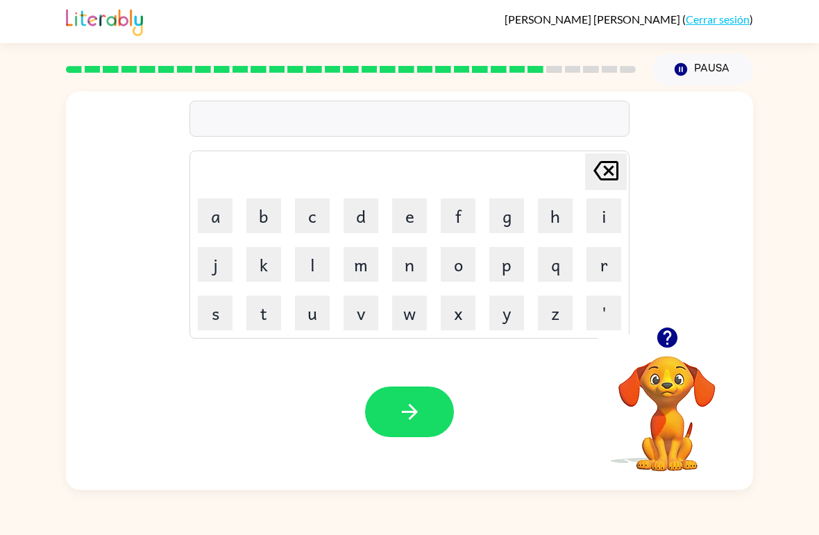
click at [520, 215] on button "g" at bounding box center [506, 215] width 35 height 35
click at [466, 269] on button "o" at bounding box center [458, 264] width 35 height 35
click at [374, 311] on button "v" at bounding box center [360, 313] width 35 height 35
click at [411, 216] on button "e" at bounding box center [409, 215] width 35 height 35
click at [592, 264] on button "r" at bounding box center [603, 264] width 35 height 35
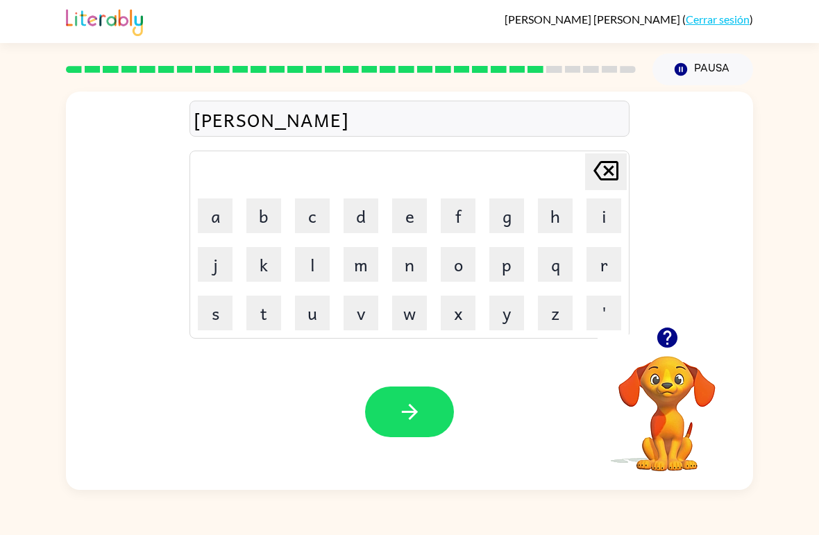
click at [358, 266] on button "m" at bounding box center [360, 264] width 35 height 35
click at [413, 209] on button "e" at bounding box center [409, 215] width 35 height 35
click at [415, 270] on button "n" at bounding box center [409, 264] width 35 height 35
click at [266, 311] on button "t" at bounding box center [263, 313] width 35 height 35
click at [421, 416] on icon "button" at bounding box center [410, 412] width 24 height 24
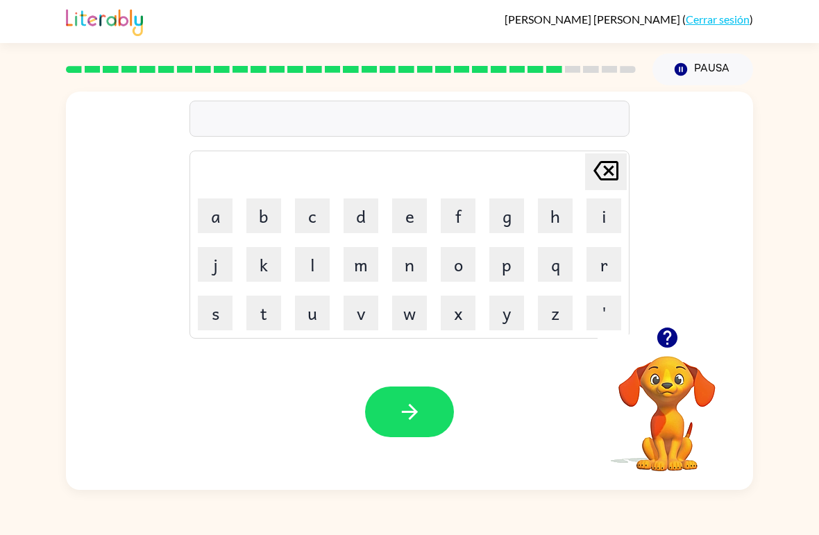
click at [220, 318] on button "s" at bounding box center [215, 313] width 35 height 35
click at [265, 316] on button "t" at bounding box center [263, 313] width 35 height 35
click at [592, 266] on button "r" at bounding box center [603, 264] width 35 height 35
click at [210, 228] on button "a" at bounding box center [215, 215] width 35 height 35
click at [604, 223] on button "i" at bounding box center [603, 215] width 35 height 35
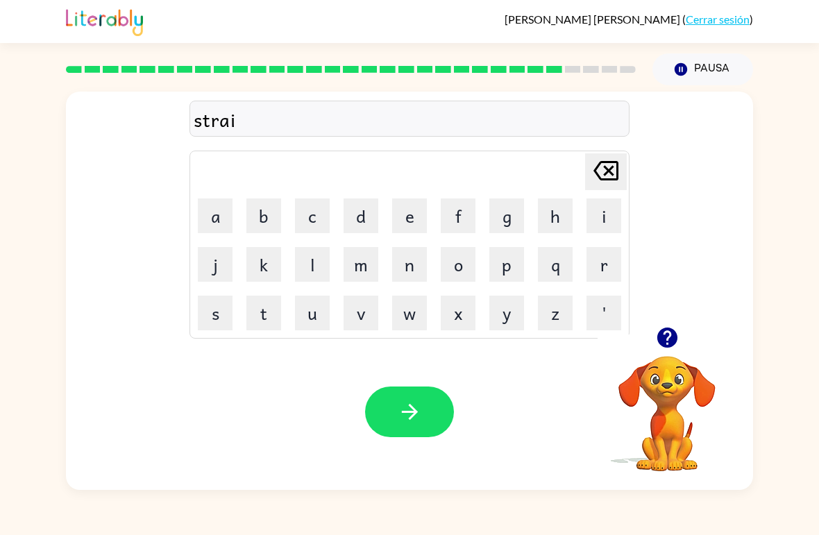
click at [420, 268] on button "n" at bounding box center [409, 264] width 35 height 35
click at [416, 412] on icon "button" at bounding box center [409, 412] width 16 height 16
click at [668, 331] on icon "button" at bounding box center [666, 337] width 20 height 20
click at [208, 330] on button "s" at bounding box center [215, 313] width 35 height 35
click at [543, 221] on button "h" at bounding box center [555, 215] width 35 height 35
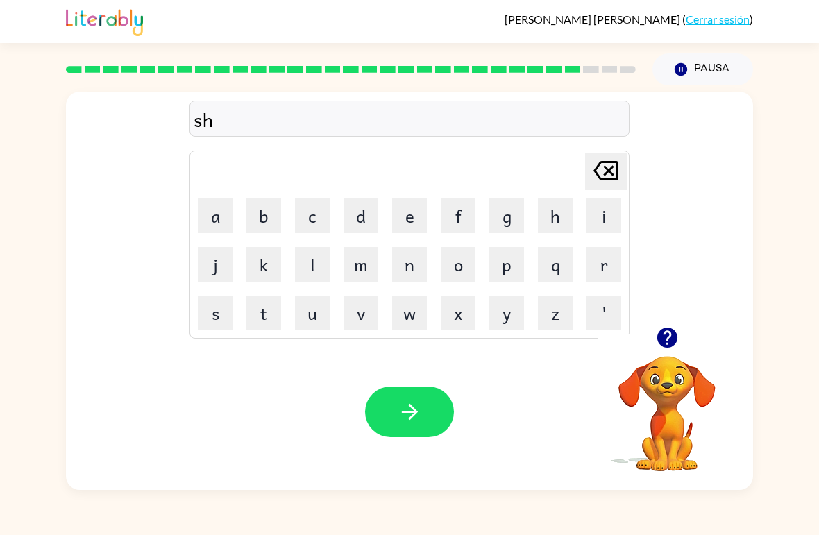
click at [214, 217] on button "a" at bounding box center [215, 215] width 35 height 35
click at [511, 269] on button "p" at bounding box center [506, 264] width 35 height 35
click at [411, 216] on button "e" at bounding box center [409, 215] width 35 height 35
click at [422, 395] on button "button" at bounding box center [409, 411] width 89 height 51
click at [402, 225] on button "e" at bounding box center [409, 215] width 35 height 35
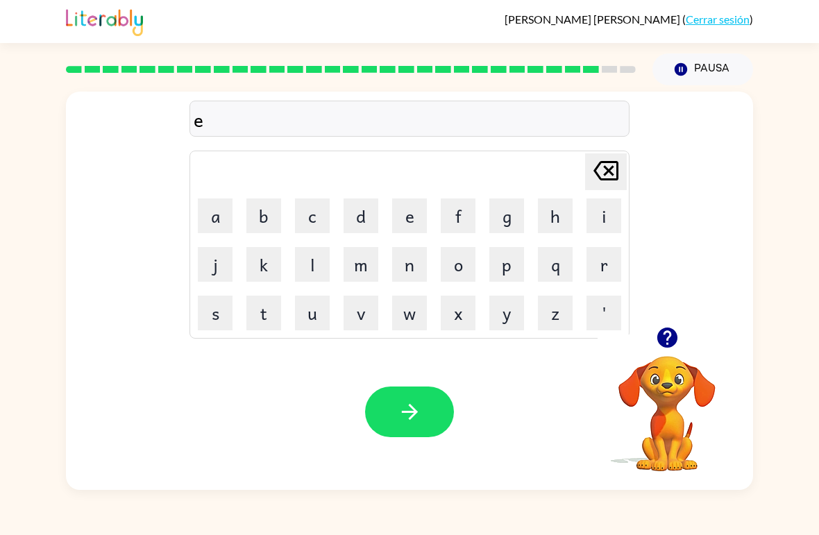
click at [463, 318] on button "x" at bounding box center [458, 313] width 35 height 35
click at [412, 217] on button "e" at bounding box center [409, 215] width 35 height 35
click at [307, 265] on button "l" at bounding box center [312, 264] width 35 height 35
click at [413, 214] on button "e" at bounding box center [409, 215] width 35 height 35
click at [407, 268] on button "n" at bounding box center [409, 264] width 35 height 35
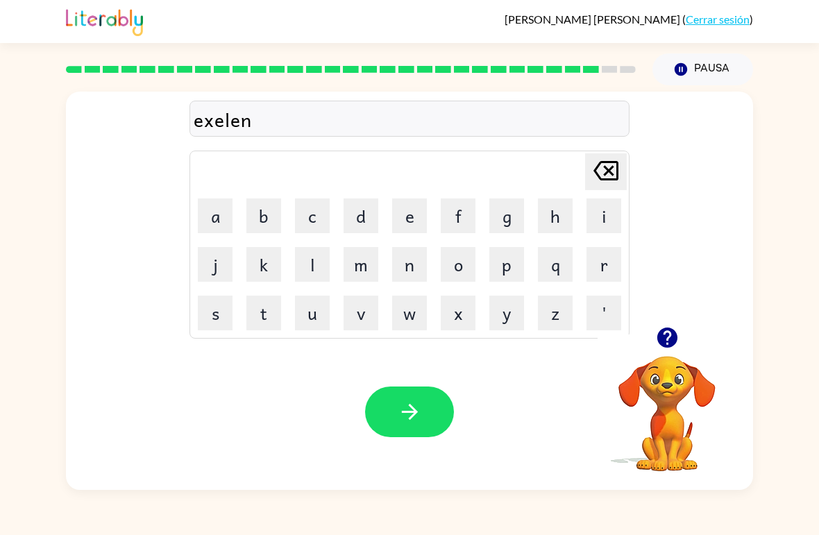
click at [265, 316] on button "t" at bounding box center [263, 313] width 35 height 35
click at [424, 418] on button "button" at bounding box center [409, 411] width 89 height 51
click at [666, 348] on icon "button" at bounding box center [666, 337] width 20 height 20
click at [512, 312] on button "y" at bounding box center [506, 313] width 35 height 35
click at [446, 279] on button "o" at bounding box center [458, 264] width 35 height 35
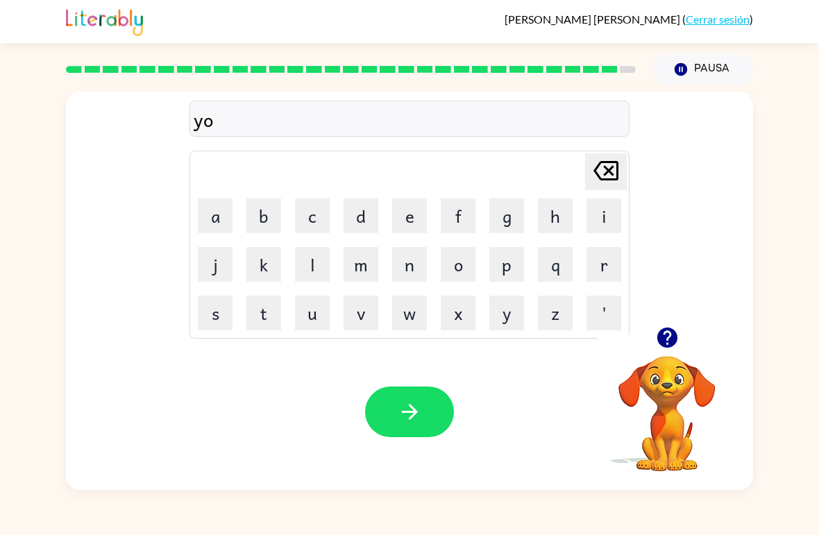
click at [674, 339] on icon "button" at bounding box center [666, 337] width 20 height 20
click at [510, 264] on button "p" at bounding box center [506, 264] width 35 height 35
click at [602, 274] on button "r" at bounding box center [603, 264] width 35 height 35
click at [590, 230] on button "i" at bounding box center [603, 215] width 35 height 35
click at [324, 218] on button "c" at bounding box center [312, 215] width 35 height 35
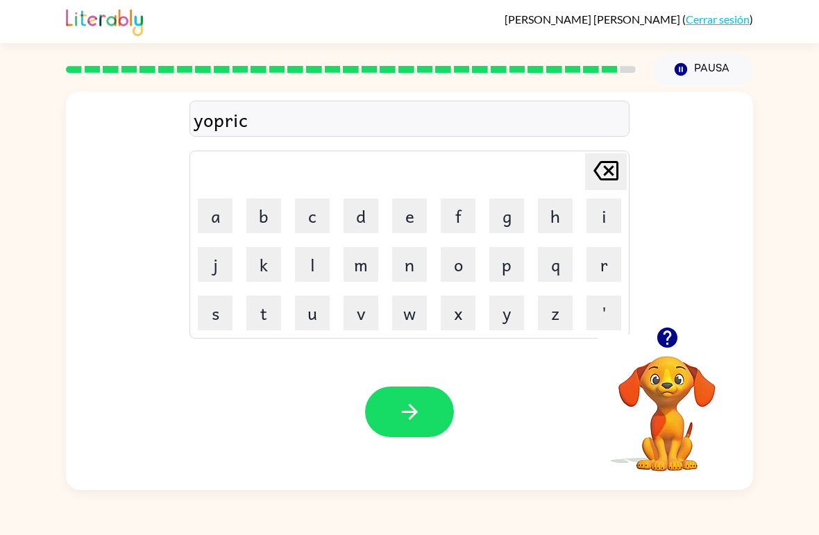
click at [261, 262] on button "k" at bounding box center [263, 264] width 35 height 35
click at [404, 216] on button "e" at bounding box center [409, 215] width 35 height 35
click at [610, 268] on button "r" at bounding box center [603, 264] width 35 height 35
click at [413, 404] on icon "button" at bounding box center [410, 412] width 24 height 24
